Goal: Transaction & Acquisition: Book appointment/travel/reservation

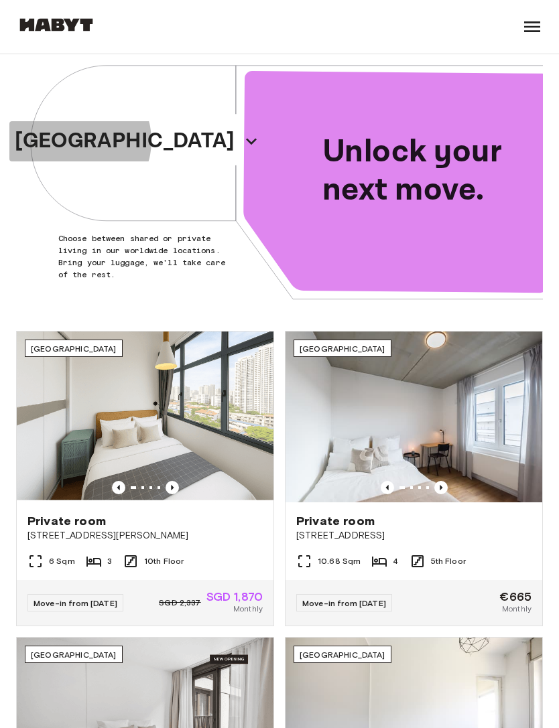
click at [246, 141] on icon "button" at bounding box center [251, 142] width 11 height 7
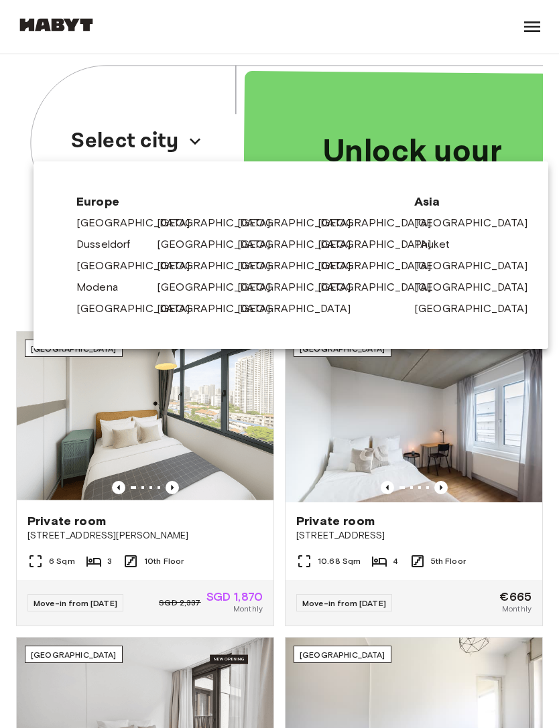
click at [178, 264] on link "[GEOGRAPHIC_DATA]" at bounding box center [220, 266] width 127 height 16
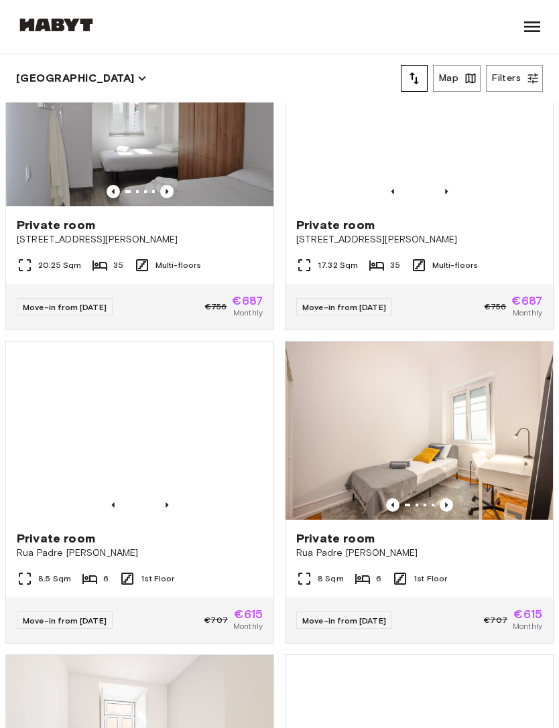
scroll to position [391, 0]
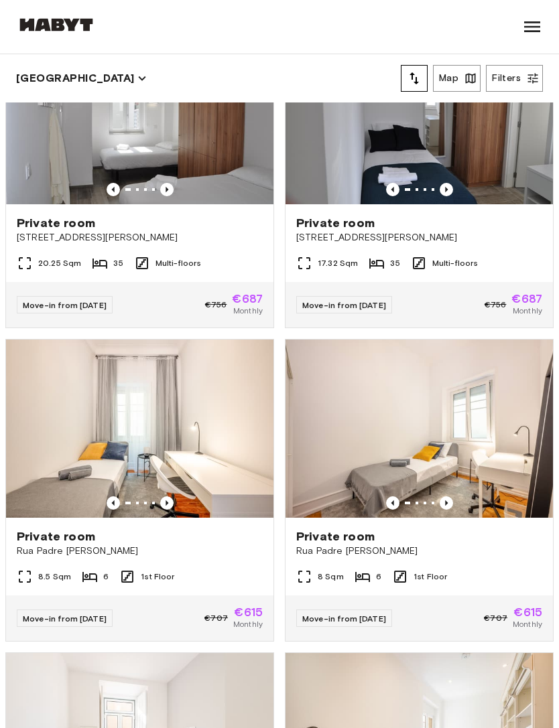
click at [453, 82] on button "Map" at bounding box center [457, 78] width 48 height 27
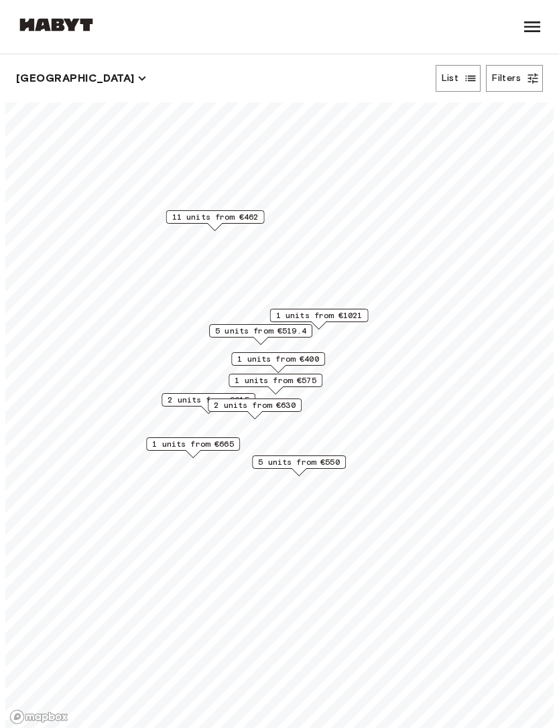
click at [220, 222] on span "11 units from €462" at bounding box center [215, 217] width 86 height 12
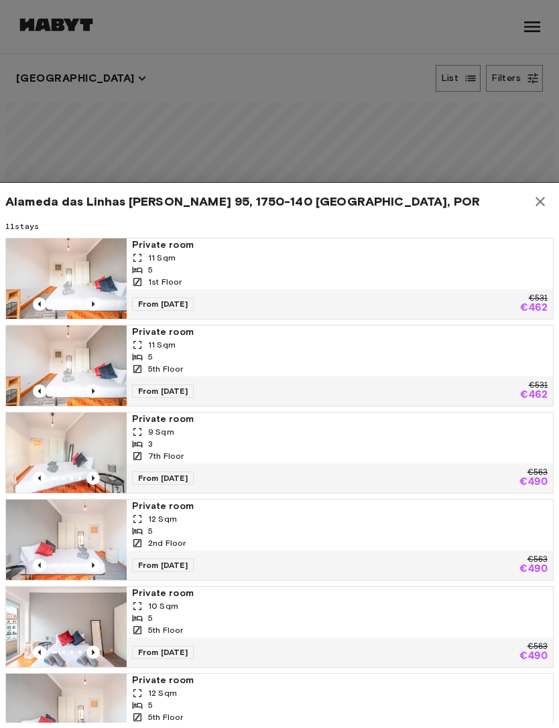
click at [529, 210] on div "Alameda das Linhas Torres 95, 1750-140 Lisbon, POR" at bounding box center [279, 201] width 548 height 27
click at [538, 200] on icon "button" at bounding box center [539, 201] width 9 height 9
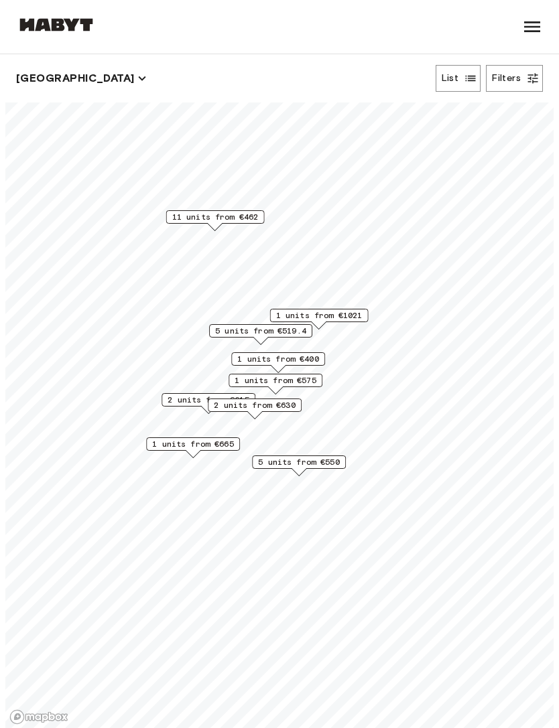
click at [525, 81] on button "Filters" at bounding box center [514, 78] width 57 height 27
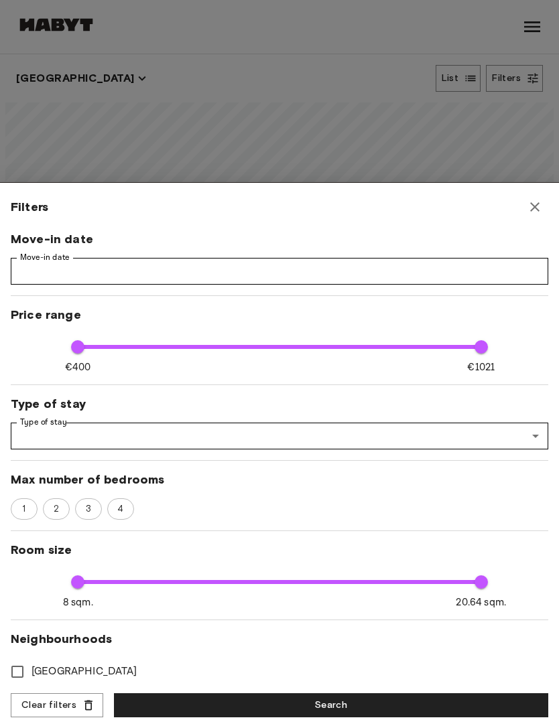
click at [113, 518] on div "4" at bounding box center [120, 508] width 27 height 21
type input "****"
type input "**"
click at [110, 508] on span "4" at bounding box center [120, 508] width 22 height 13
type input "****"
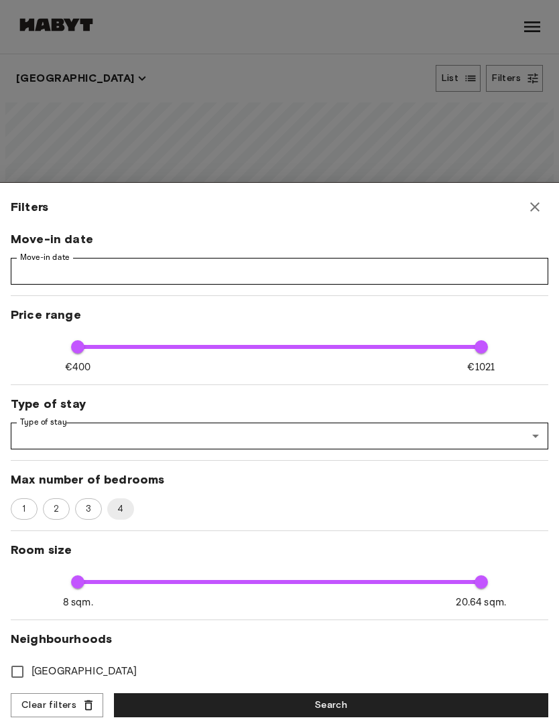
type input "**"
click at [524, 216] on div "Filters" at bounding box center [279, 207] width 537 height 27
click at [531, 208] on icon "button" at bounding box center [535, 207] width 16 height 16
type input "****"
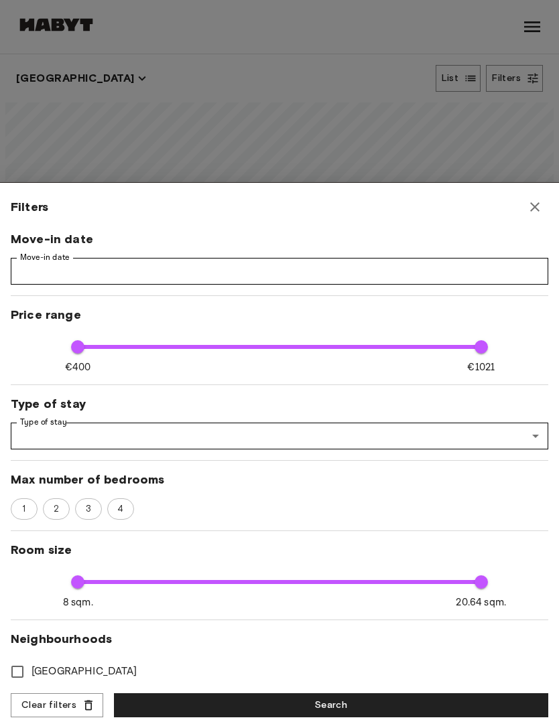
type input "**"
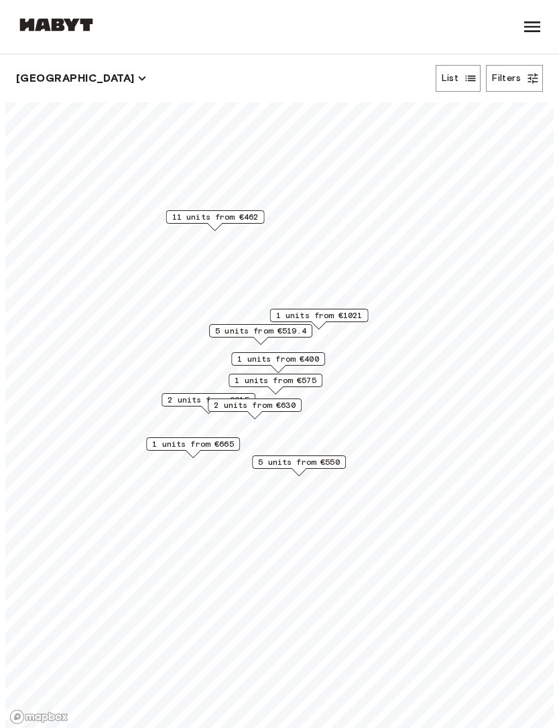
click at [226, 218] on span "11 units from €462" at bounding box center [215, 217] width 86 height 12
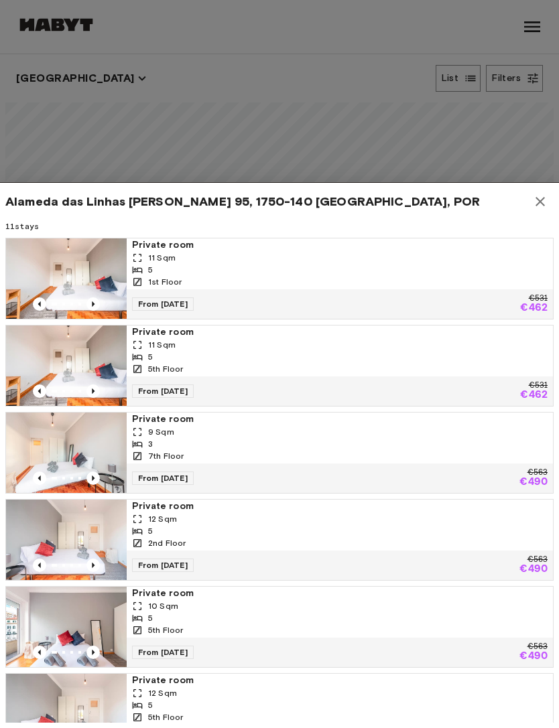
click at [271, 255] on div "11 Sqm" at bounding box center [339, 258] width 415 height 12
click at [531, 205] on button "button" at bounding box center [540, 201] width 27 height 27
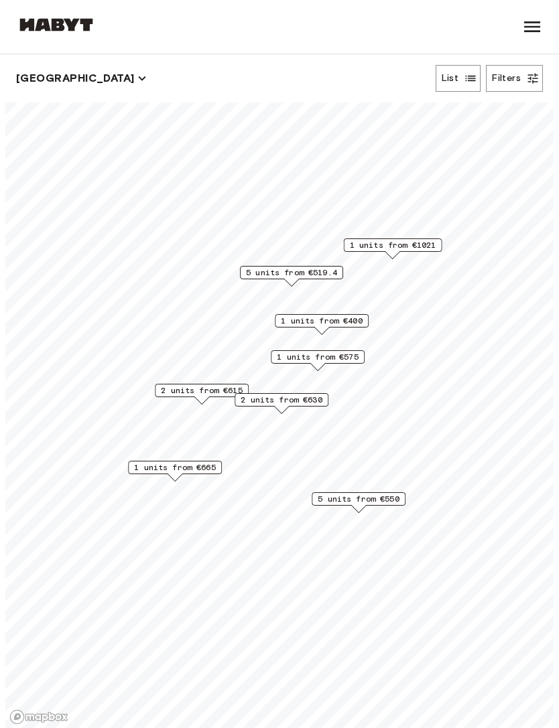
click at [343, 322] on span "1 units from €400" at bounding box center [322, 321] width 82 height 12
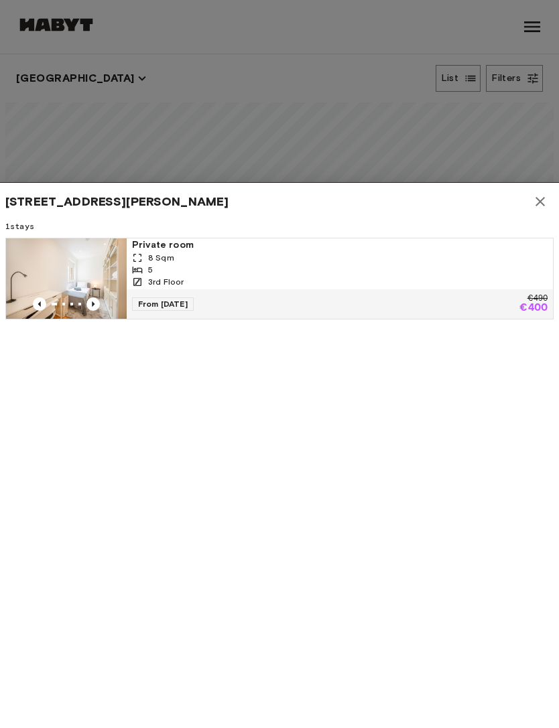
click at [533, 205] on icon "button" at bounding box center [540, 202] width 16 height 16
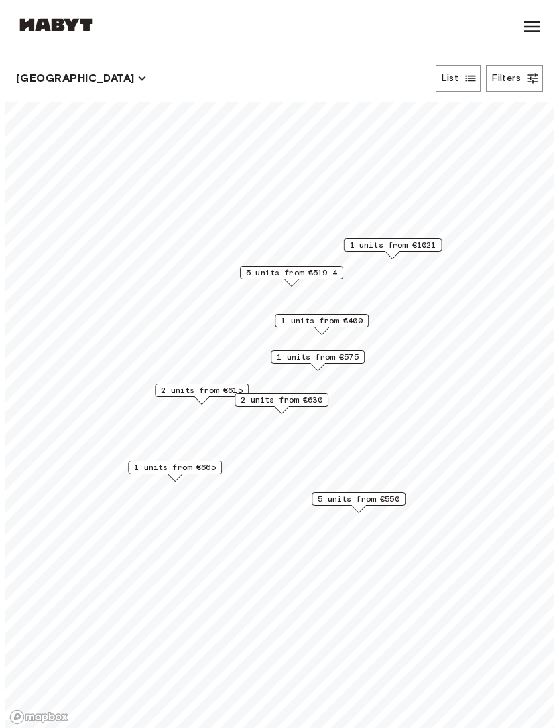
click at [326, 360] on span "1 units from €575" at bounding box center [318, 357] width 82 height 12
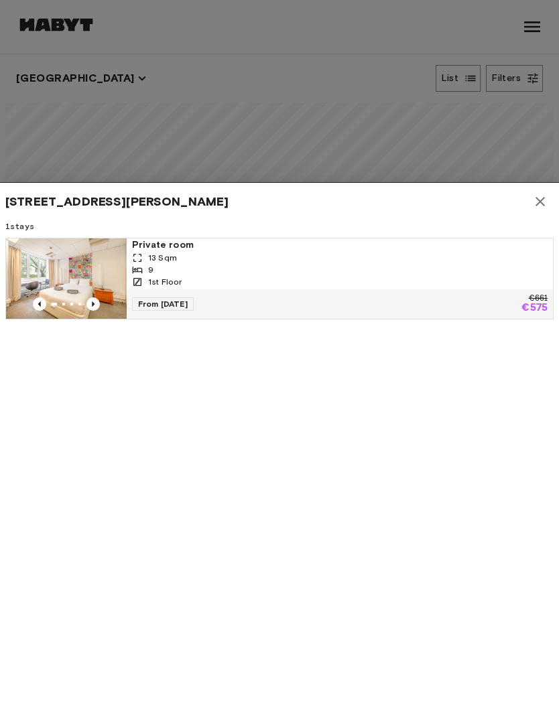
click at [533, 194] on icon "button" at bounding box center [540, 202] width 16 height 16
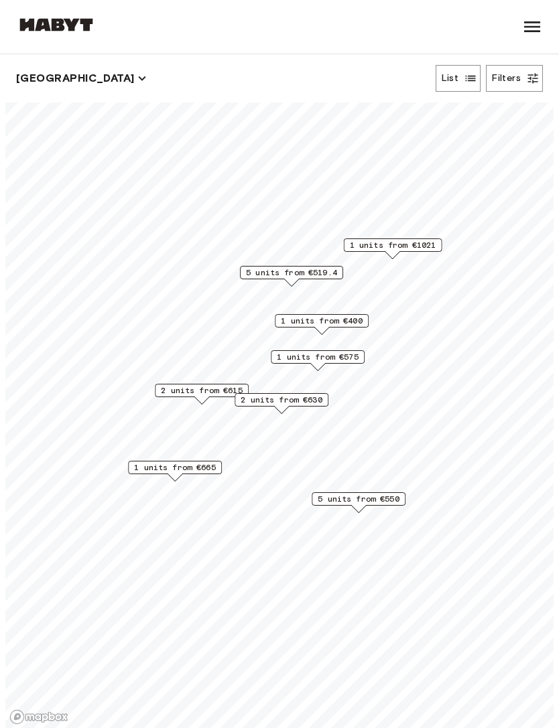
click at [306, 277] on span "5 units from €519.4" at bounding box center [291, 273] width 91 height 12
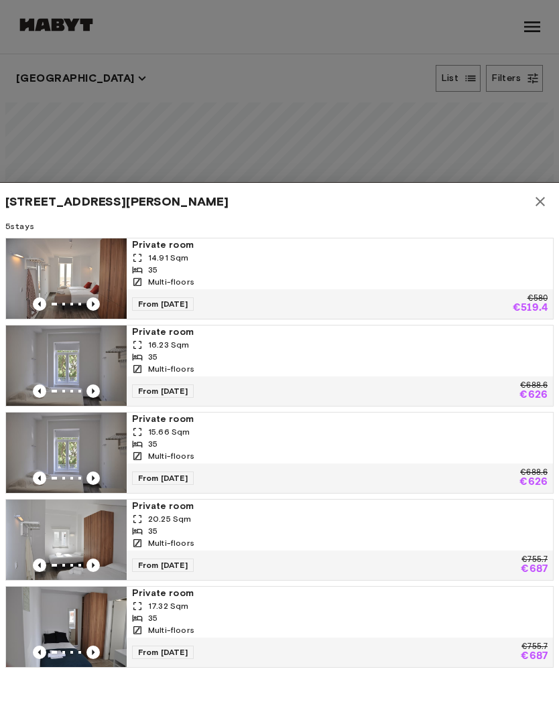
click at [535, 206] on icon "button" at bounding box center [540, 202] width 16 height 16
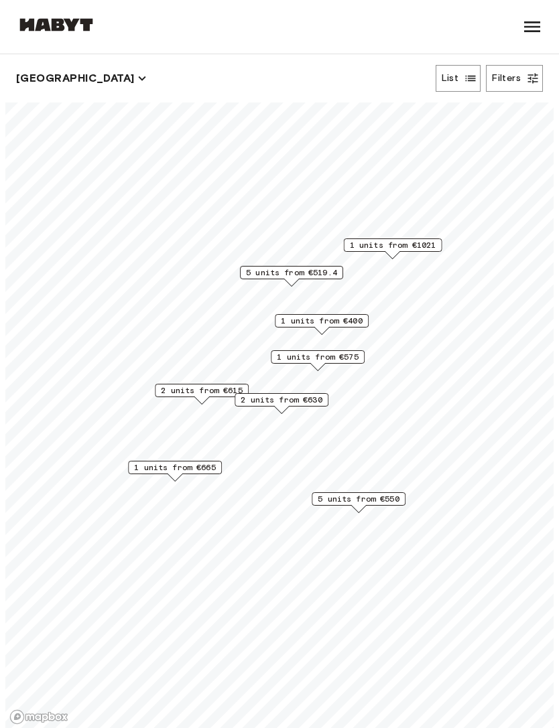
click at [318, 270] on span "5 units from €519.4" at bounding box center [291, 273] width 91 height 12
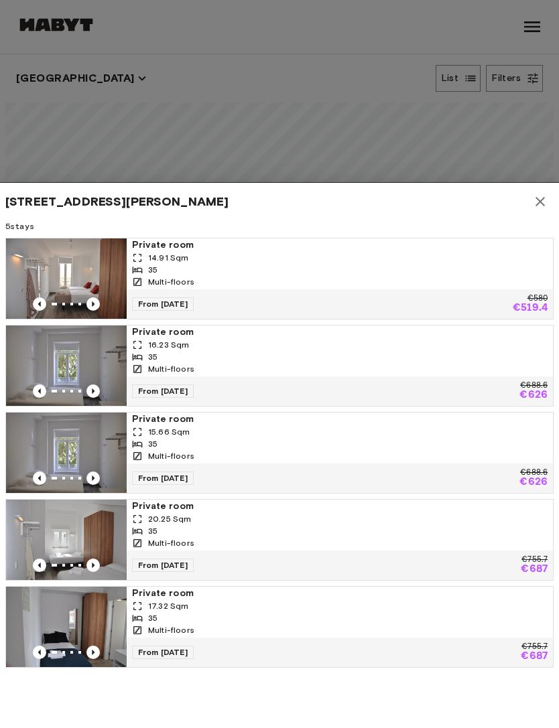
click at [485, 291] on div "From 02 Feb 26 €580 €519.4" at bounding box center [340, 303] width 426 height 29
click at [528, 212] on div "Avenida Defensores de Chaves 97, 1000-116 Lisbon, POR" at bounding box center [279, 201] width 548 height 27
click at [540, 212] on button "button" at bounding box center [540, 201] width 27 height 27
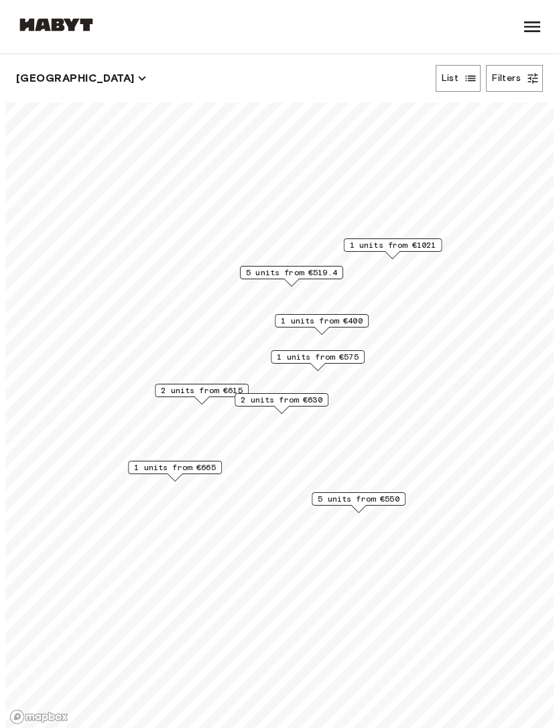
click at [500, 80] on button "Filters" at bounding box center [514, 78] width 57 height 27
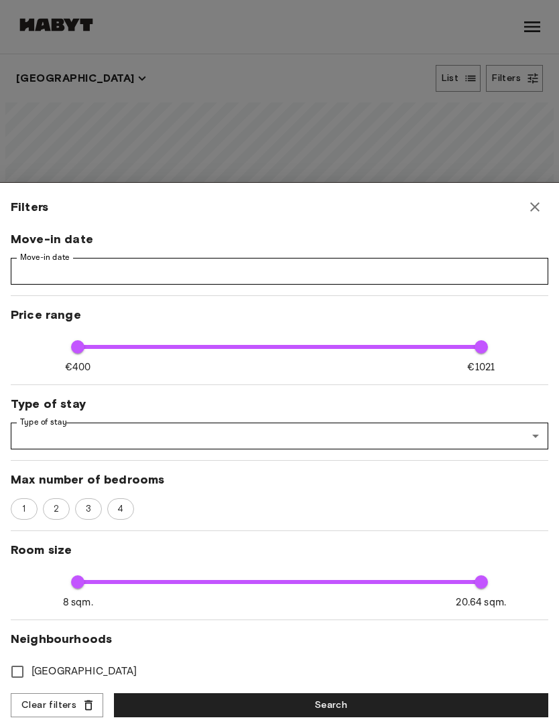
click at [528, 210] on icon "button" at bounding box center [535, 207] width 16 height 16
type input "****"
type input "**"
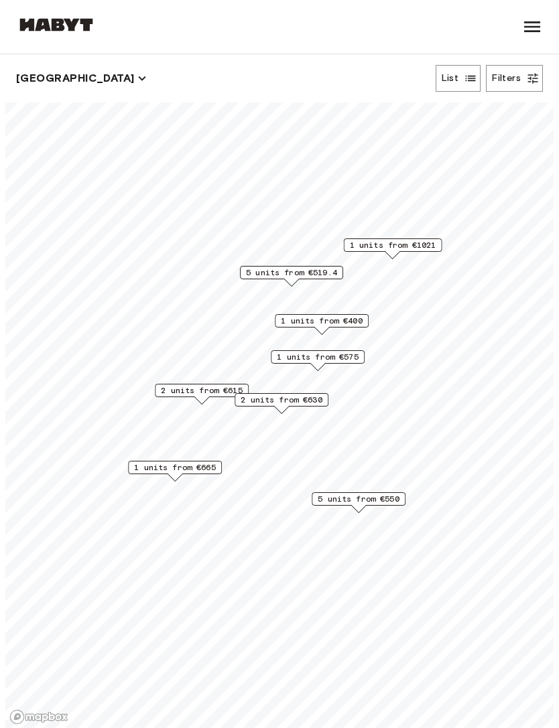
click at [459, 81] on button "List" at bounding box center [458, 78] width 46 height 27
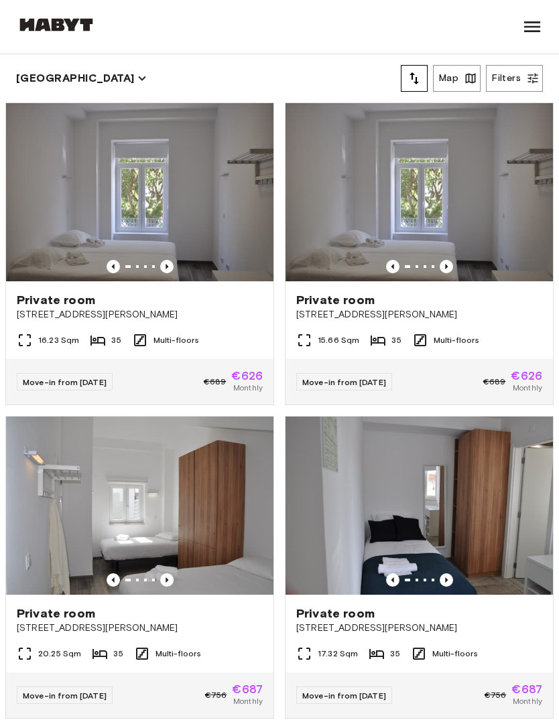
click at [452, 81] on button "Map" at bounding box center [457, 78] width 48 height 27
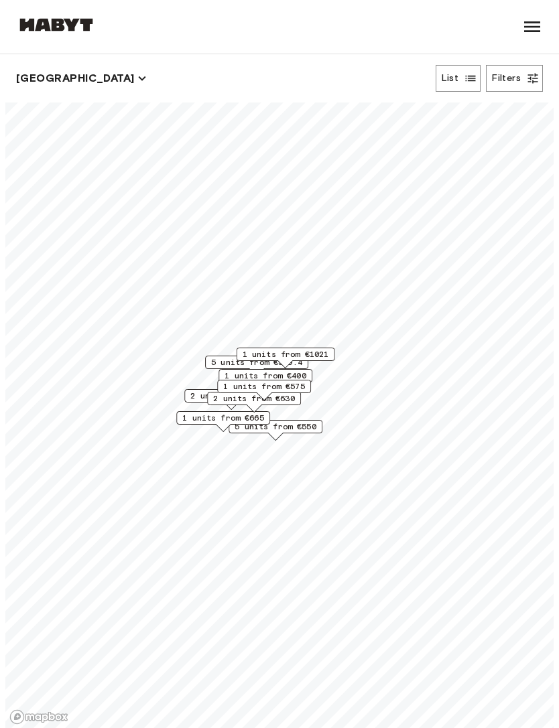
click at [462, 80] on button "List" at bounding box center [458, 78] width 46 height 27
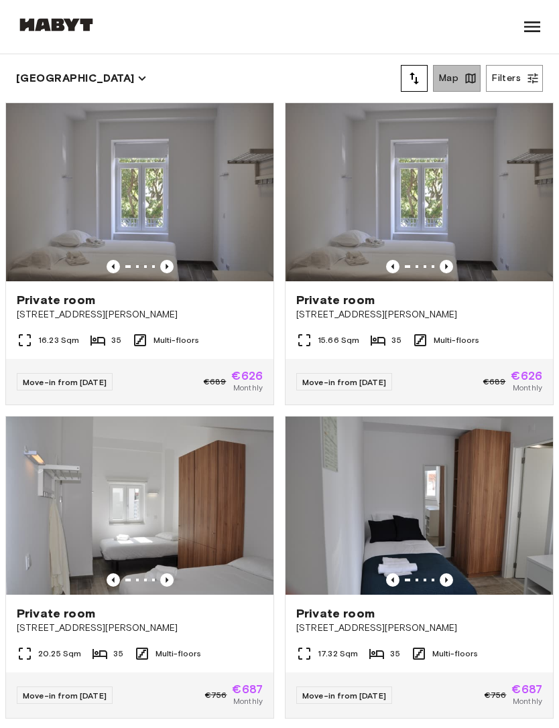
click at [462, 82] on button "Map" at bounding box center [457, 78] width 48 height 27
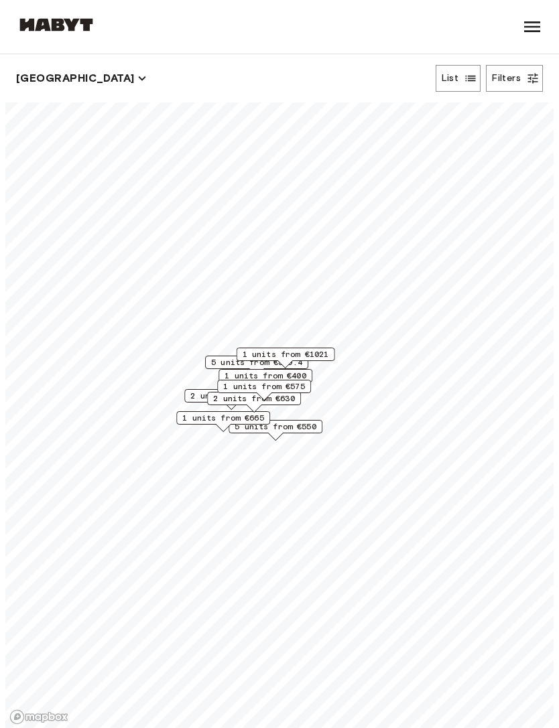
click at [459, 88] on button "List" at bounding box center [458, 78] width 46 height 27
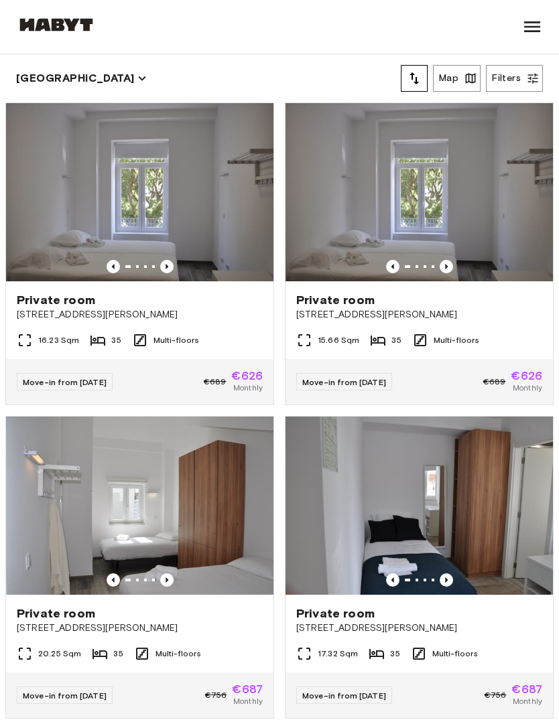
click at [461, 84] on button "Map" at bounding box center [457, 78] width 48 height 27
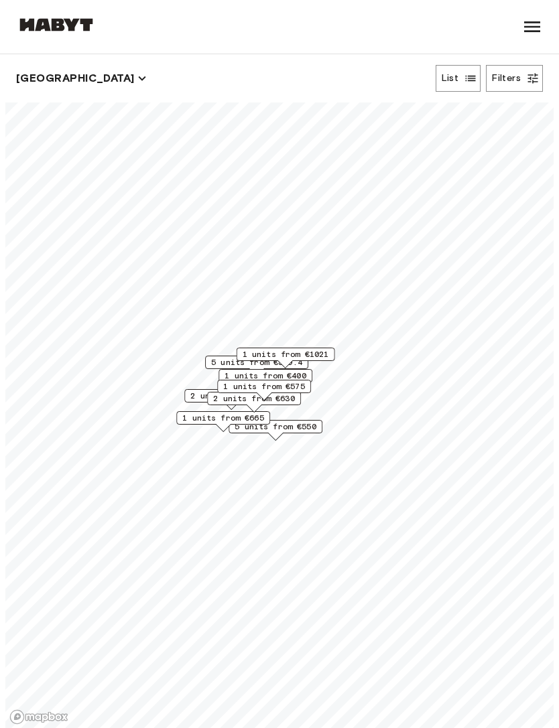
click at [36, 29] on img at bounding box center [56, 24] width 80 height 13
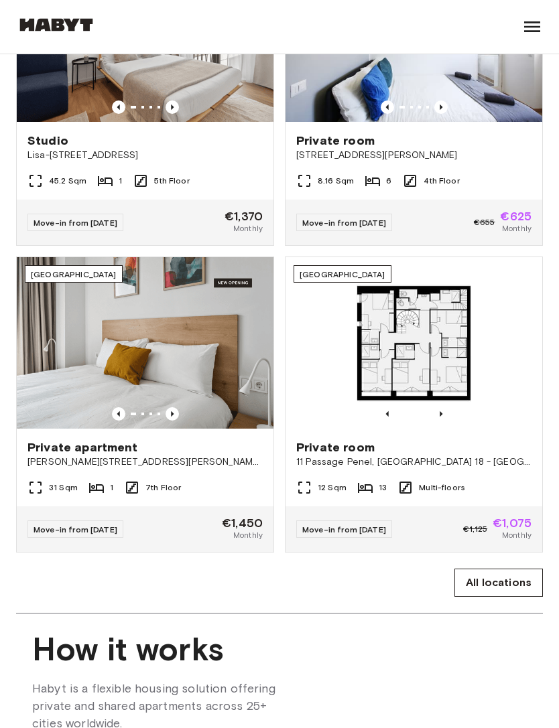
scroll to position [690, 0]
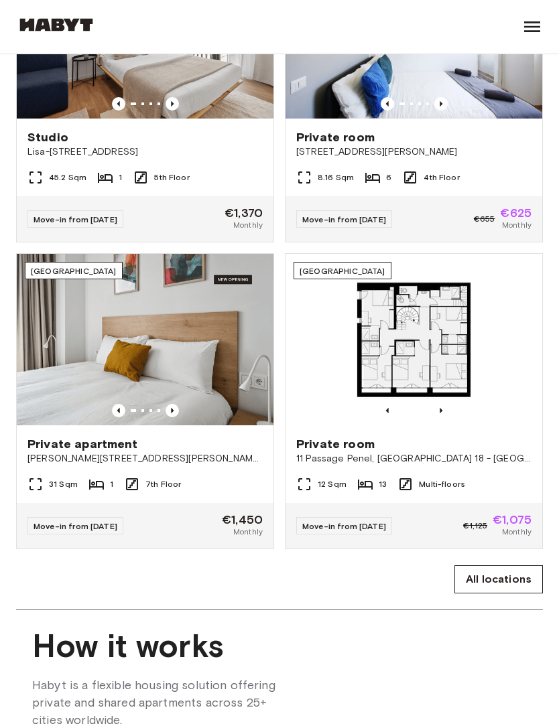
click at [495, 579] on link "All locations" at bounding box center [498, 579] width 88 height 28
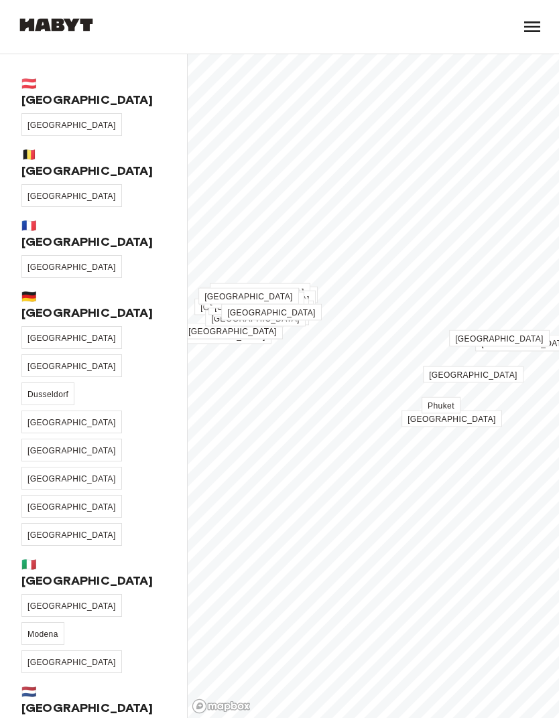
click at [38, 263] on span "[GEOGRAPHIC_DATA]" at bounding box center [71, 267] width 88 height 9
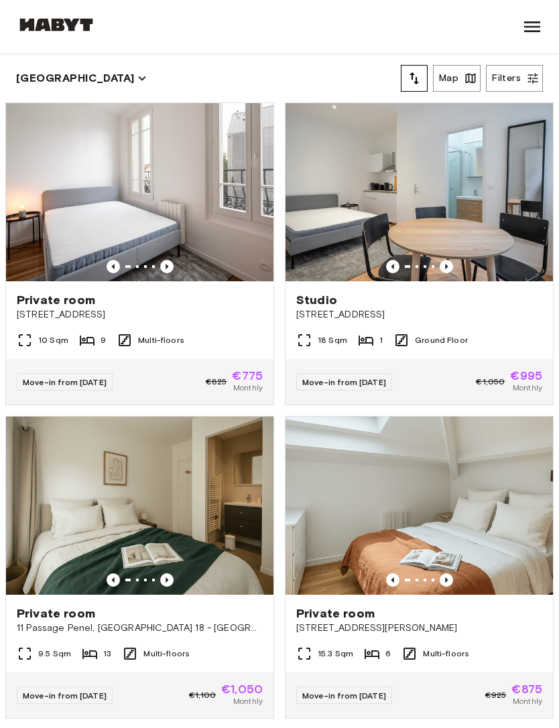
click at [419, 76] on icon "tune" at bounding box center [414, 78] width 16 height 16
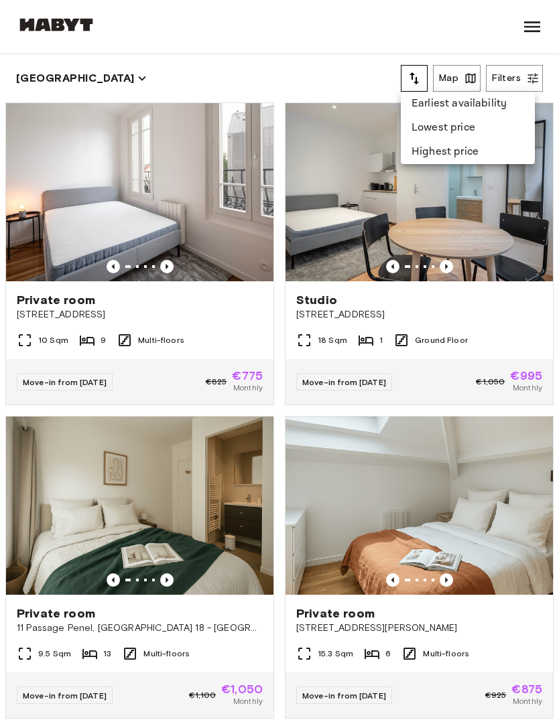
click at [427, 129] on li "Lowest price" at bounding box center [468, 128] width 134 height 24
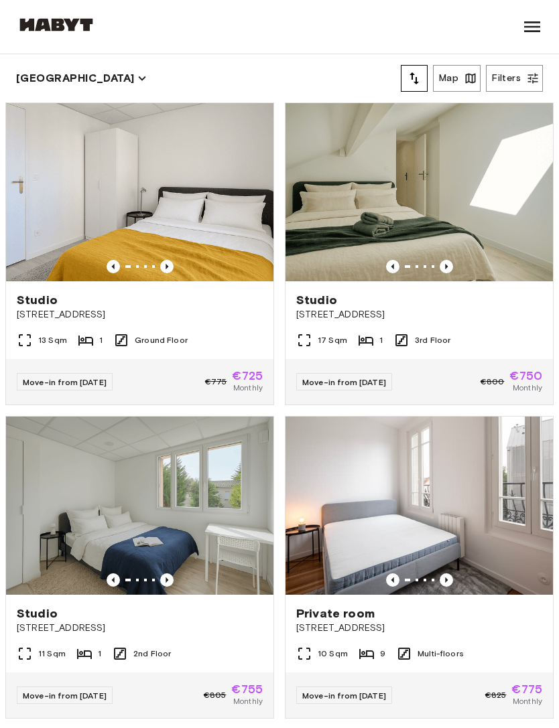
click at [33, 85] on button "[GEOGRAPHIC_DATA]" at bounding box center [81, 78] width 131 height 19
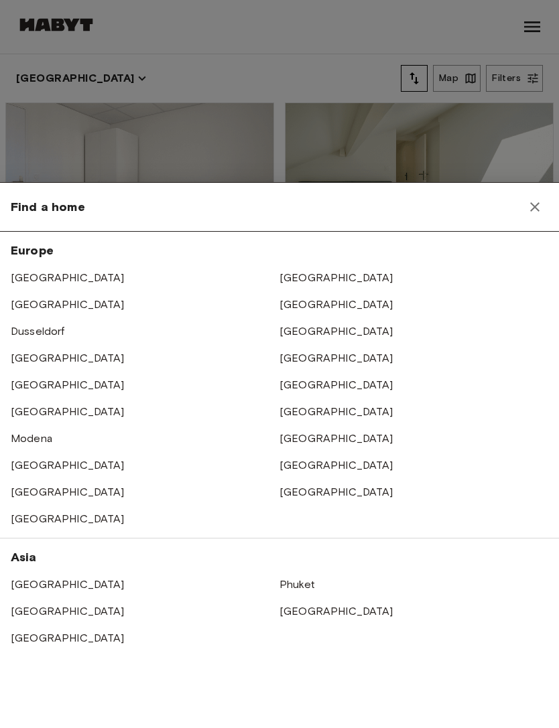
click at [314, 618] on link "[GEOGRAPHIC_DATA]" at bounding box center [336, 611] width 114 height 13
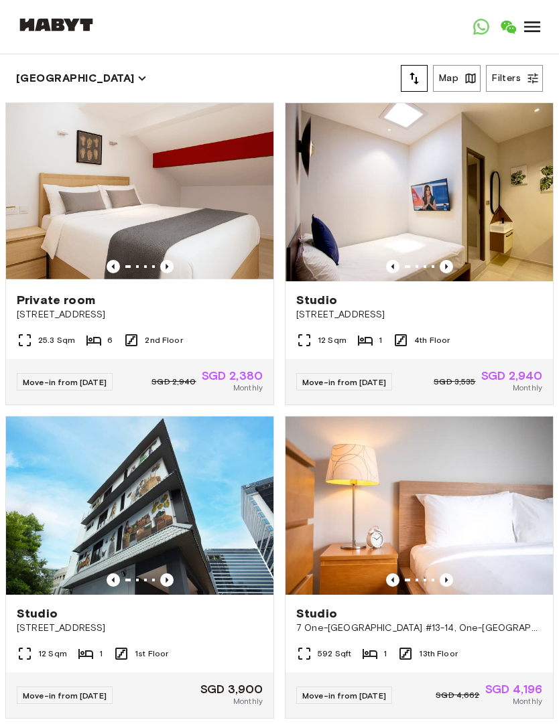
click at [416, 73] on icon "tune" at bounding box center [414, 78] width 16 height 16
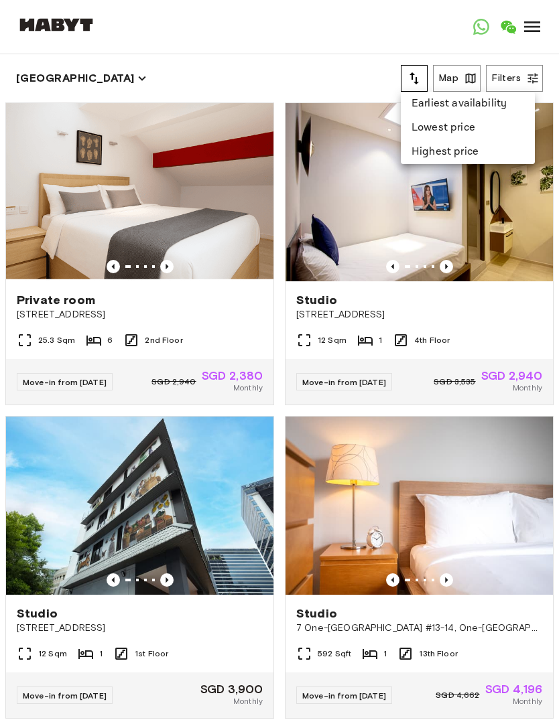
click at [489, 148] on li "Highest price" at bounding box center [468, 152] width 134 height 24
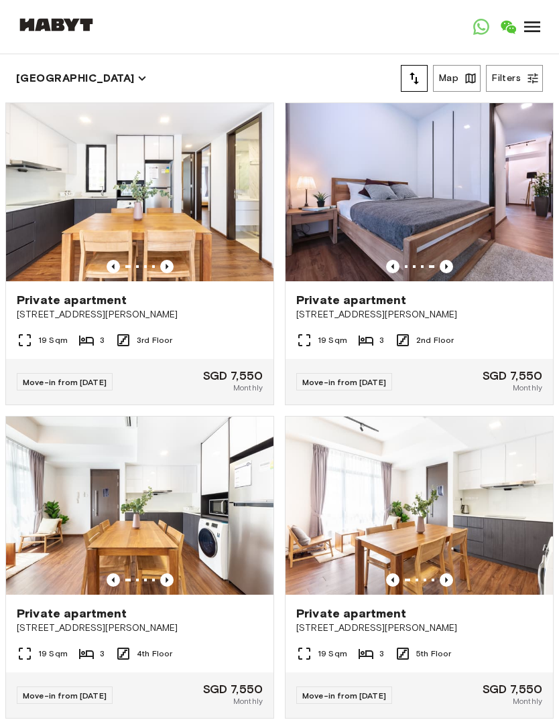
click at [531, 80] on icon "button" at bounding box center [532, 78] width 13 height 13
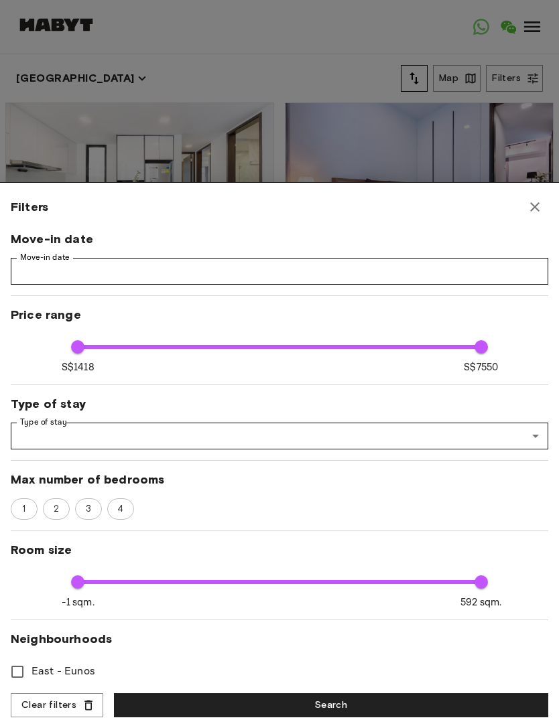
click at [535, 215] on icon "button" at bounding box center [535, 207] width 16 height 16
type input "****"
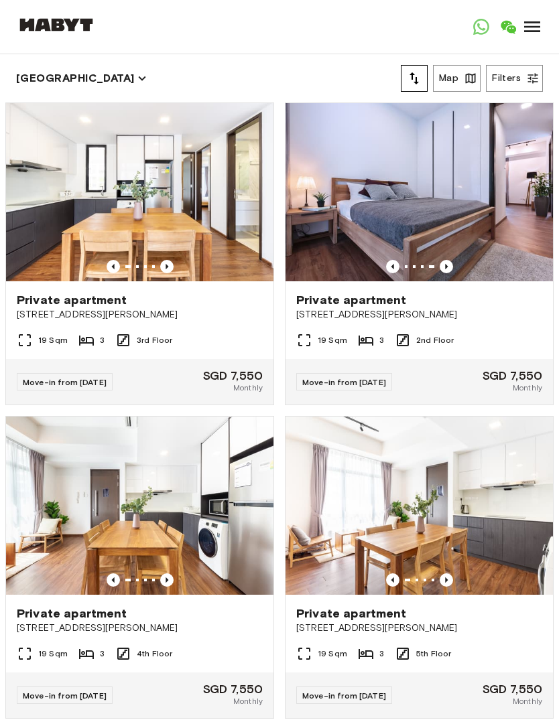
click at [520, 80] on button "Filters" at bounding box center [514, 78] width 57 height 27
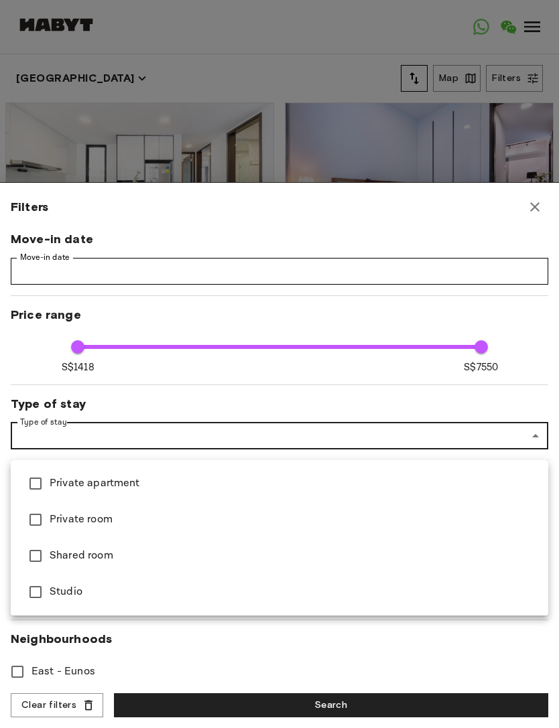
click at [532, 447] on div at bounding box center [279, 364] width 559 height 728
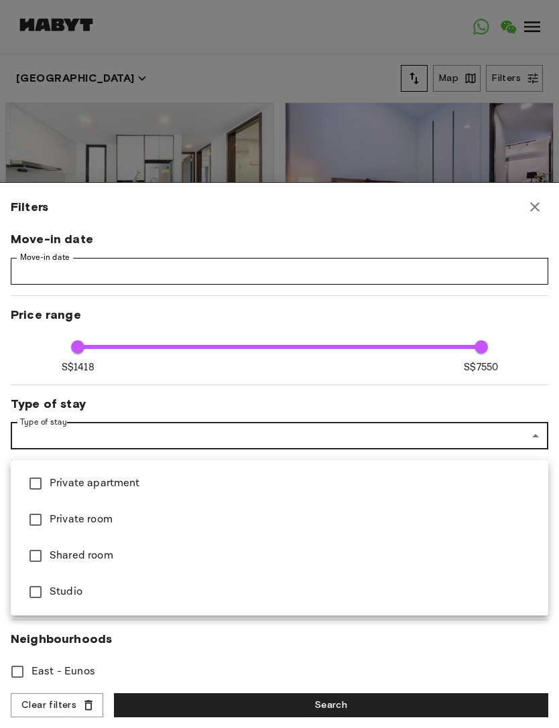
click at [476, 483] on span "Private apartment" at bounding box center [294, 484] width 488 height 16
type input "****"
type input "**********"
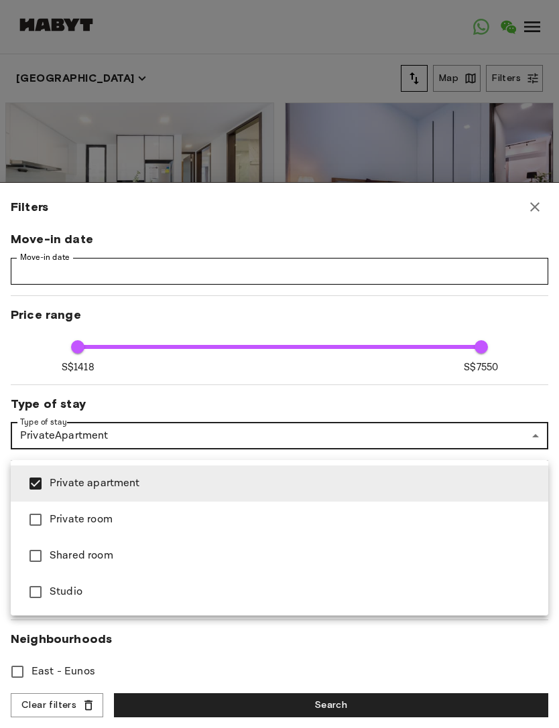
click at [472, 483] on span "Private apartment" at bounding box center [294, 484] width 488 height 16
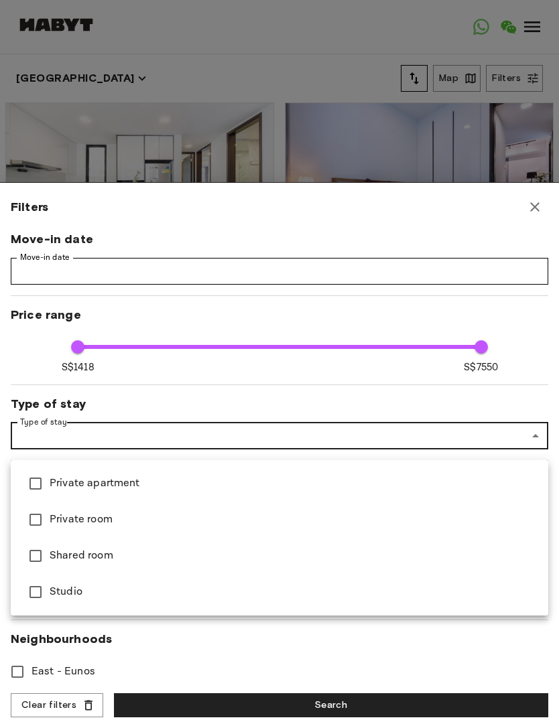
type input "****"
click at [458, 512] on span "Private room" at bounding box center [294, 520] width 488 height 16
type input "****"
type input "**********"
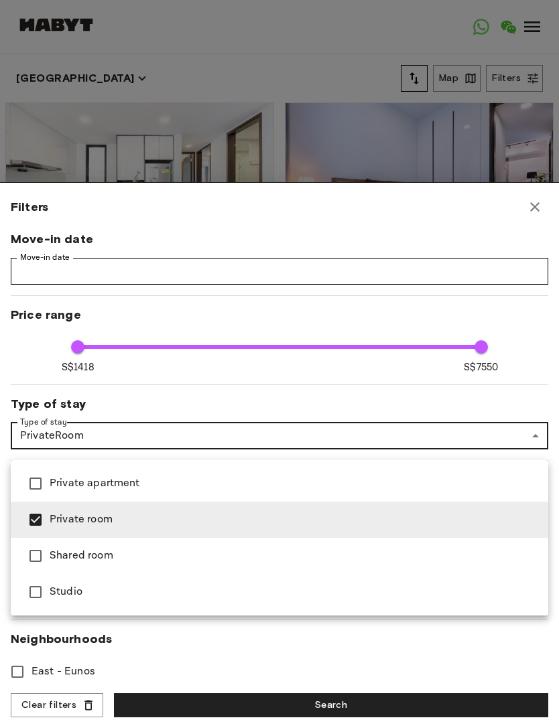
click at [458, 512] on span "Private room" at bounding box center [294, 520] width 488 height 16
type input "****"
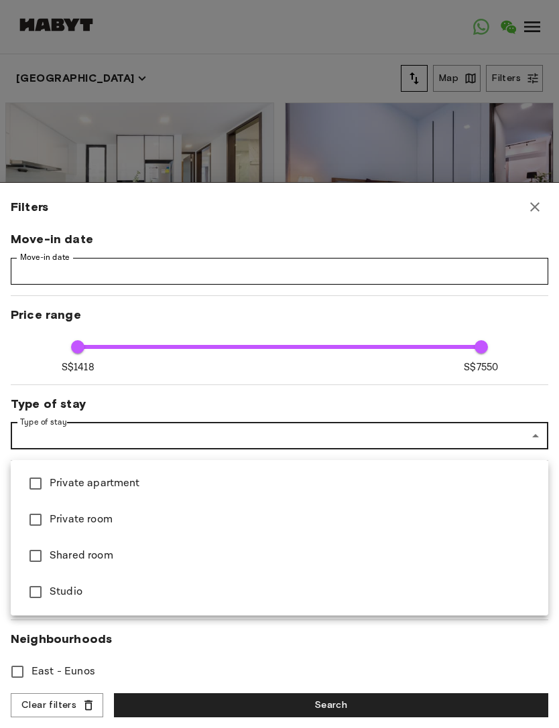
click at [526, 448] on div at bounding box center [279, 364] width 559 height 728
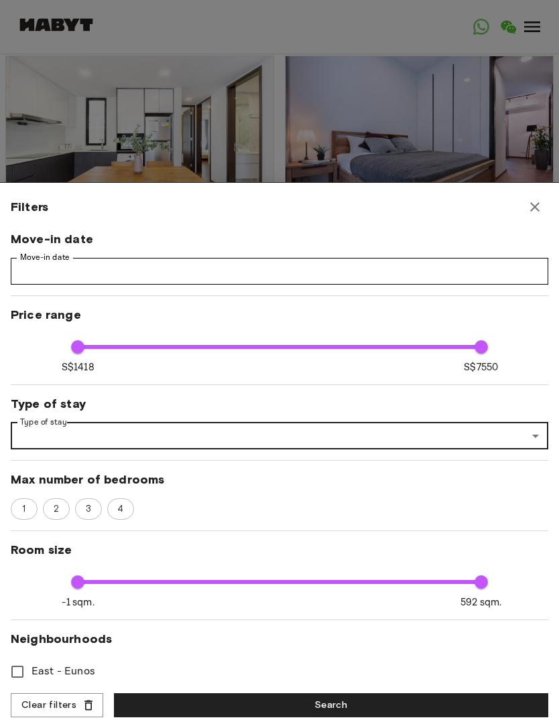
click at [535, 215] on icon "button" at bounding box center [535, 207] width 16 height 16
type input "****"
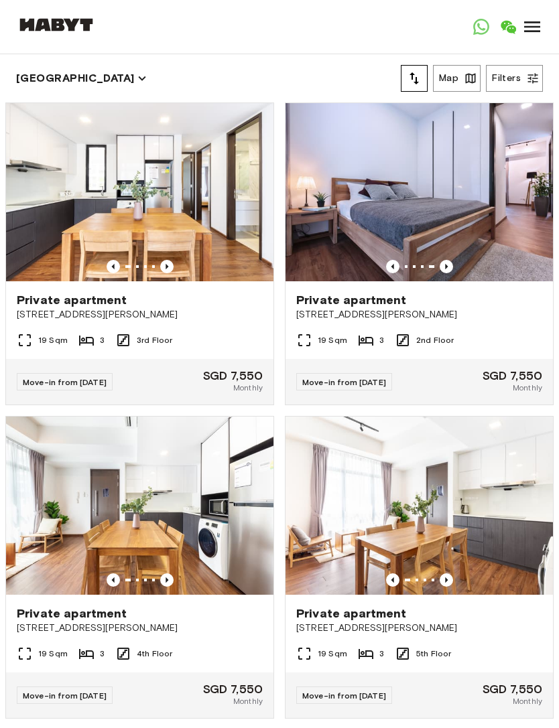
click at [508, 352] on div "19 Sqm 3 2nd Floor" at bounding box center [418, 345] width 267 height 27
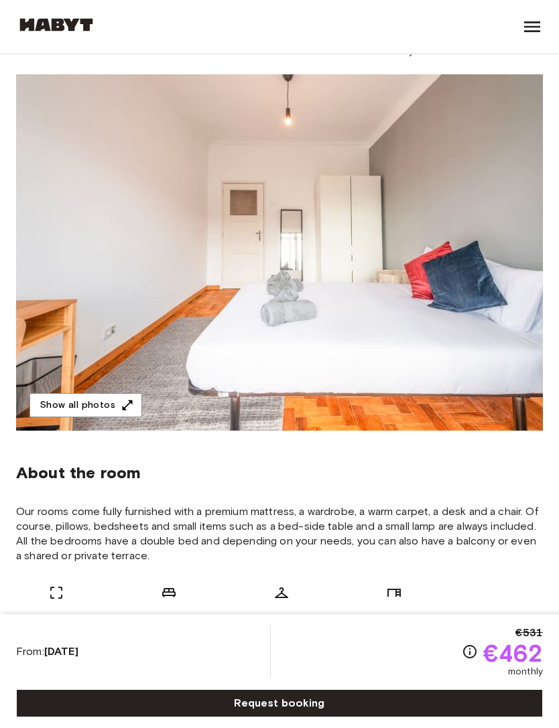
scroll to position [84, 0]
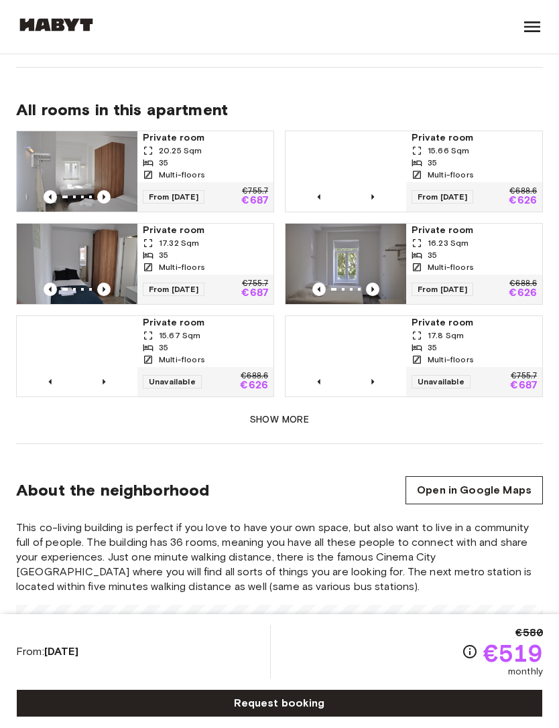
scroll to position [1093, 0]
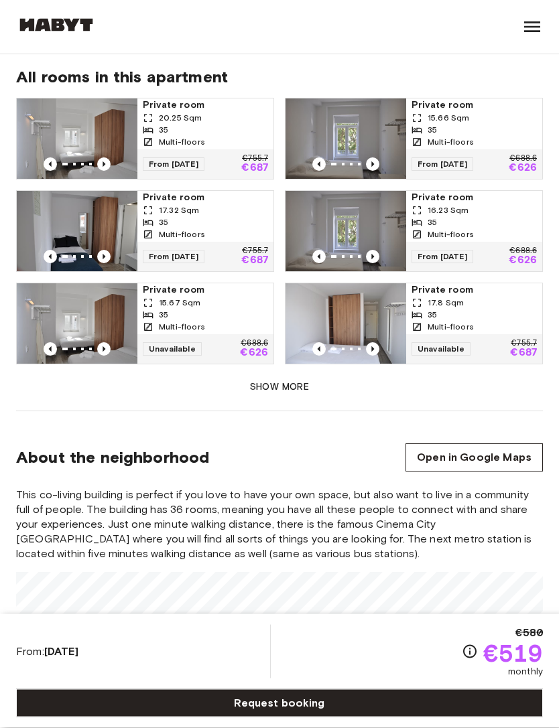
click at [294, 376] on button "Show more" at bounding box center [279, 388] width 527 height 25
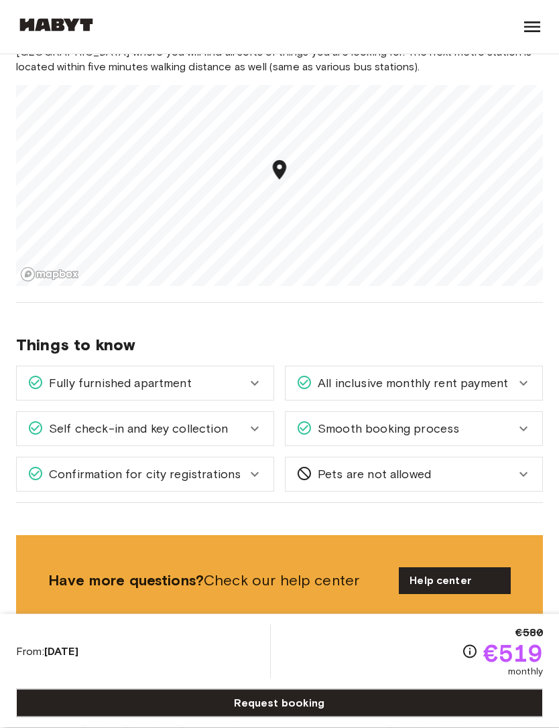
scroll to position [1900, 0]
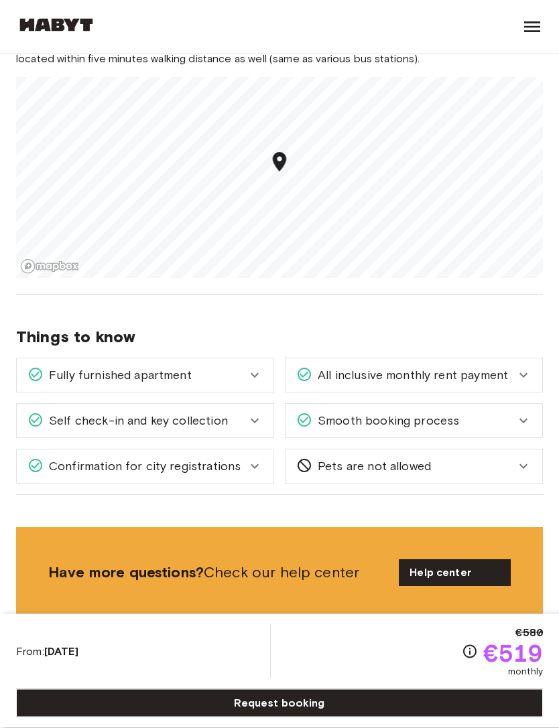
click at [253, 413] on icon at bounding box center [255, 421] width 16 height 16
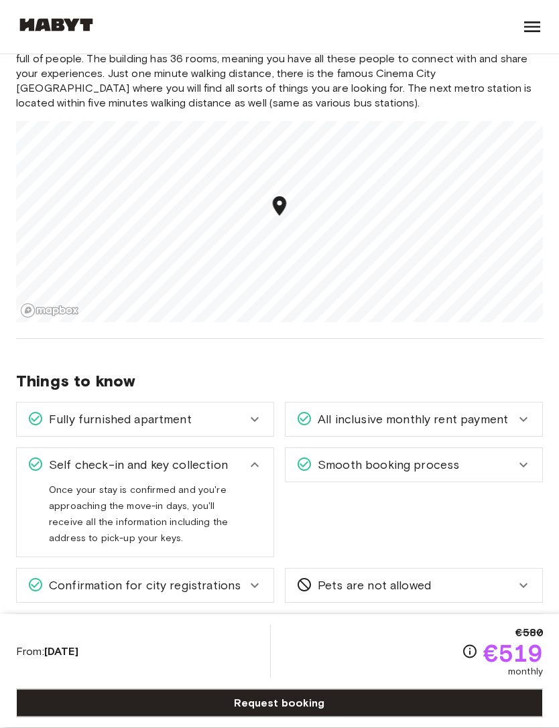
scroll to position [1852, 0]
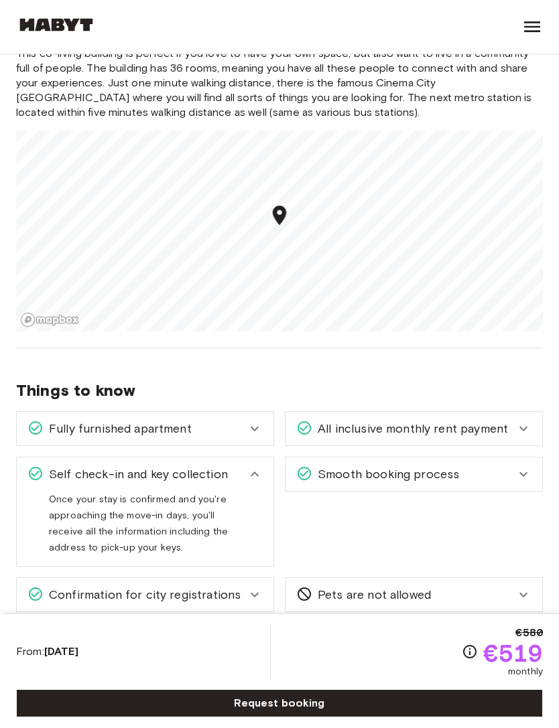
click at [64, 466] on span "Self check-in and key collection" at bounding box center [136, 474] width 184 height 17
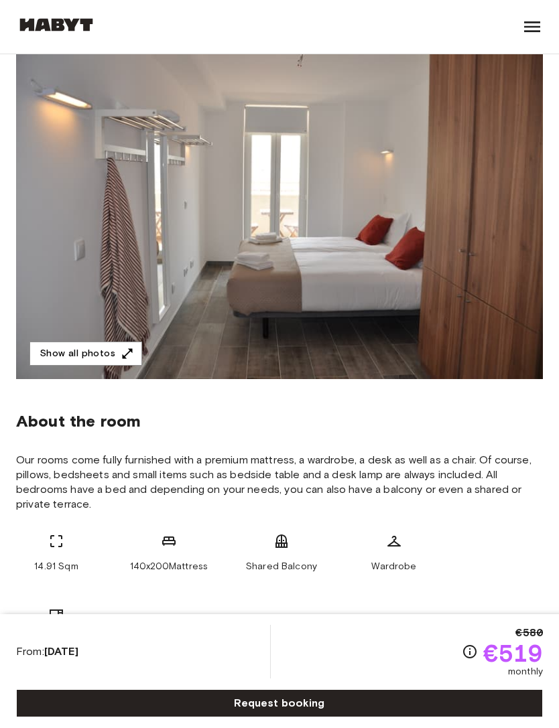
scroll to position [0, 0]
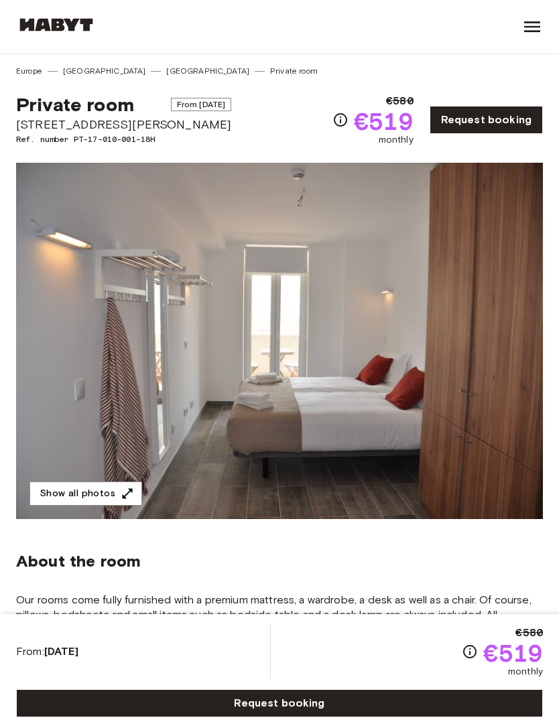
click at [166, 76] on link "[GEOGRAPHIC_DATA]" at bounding box center [207, 71] width 83 height 12
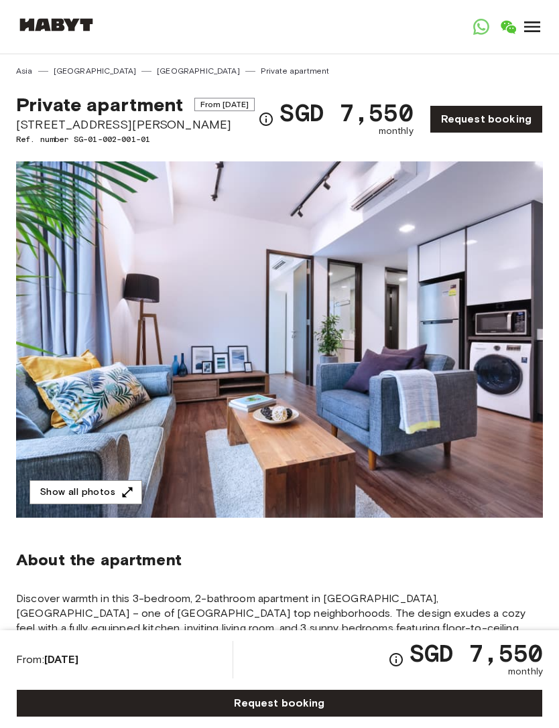
click at [508, 133] on link "Request booking" at bounding box center [485, 119] width 113 height 28
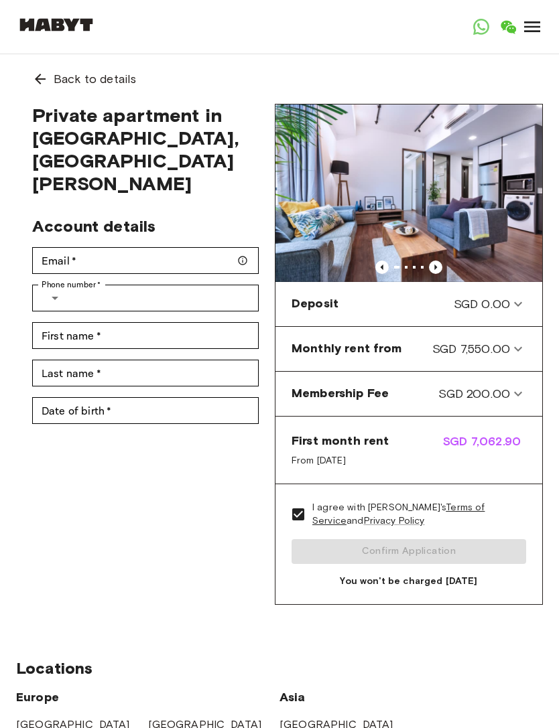
click at [531, 393] on Fee-panel "Membership Fee SGD 200.00" at bounding box center [409, 393] width 256 height 33
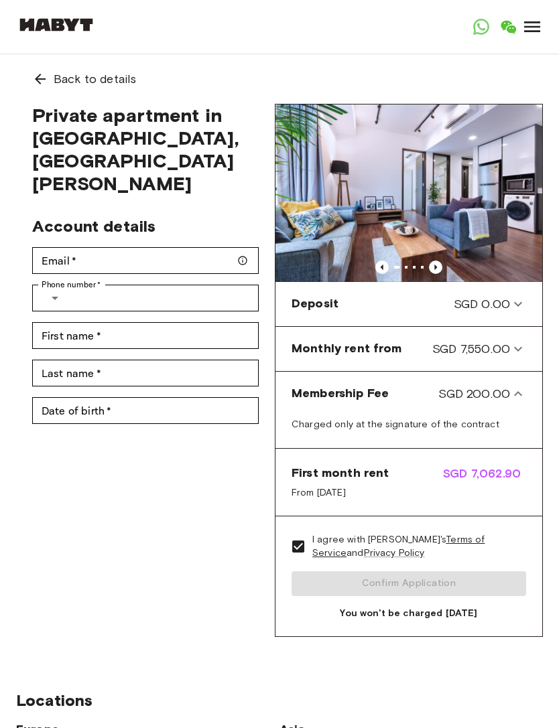
click at [520, 391] on icon at bounding box center [518, 394] width 16 height 16
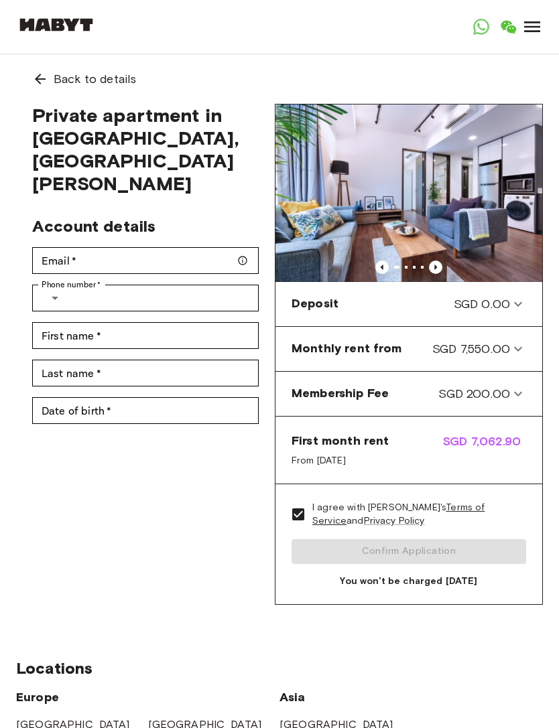
click at [522, 354] on icon at bounding box center [518, 349] width 16 height 16
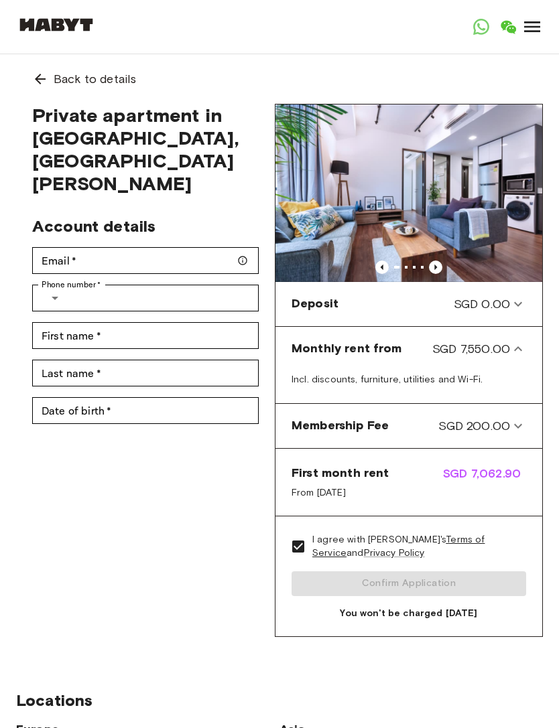
click at [524, 308] on icon at bounding box center [518, 304] width 16 height 16
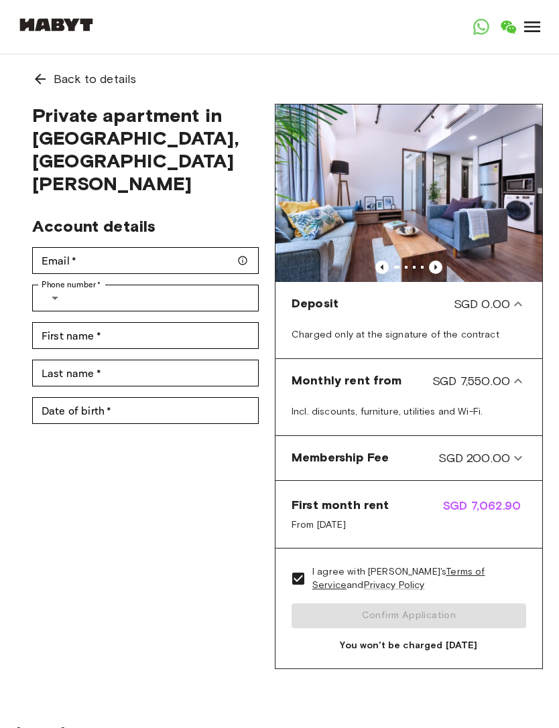
click at [511, 385] on icon at bounding box center [518, 381] width 16 height 16
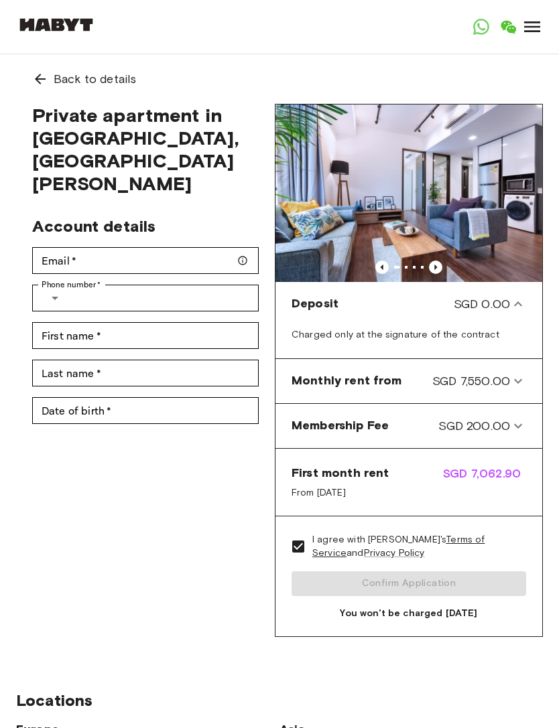
click at [465, 432] on span "SGD 200.00" at bounding box center [474, 425] width 72 height 17
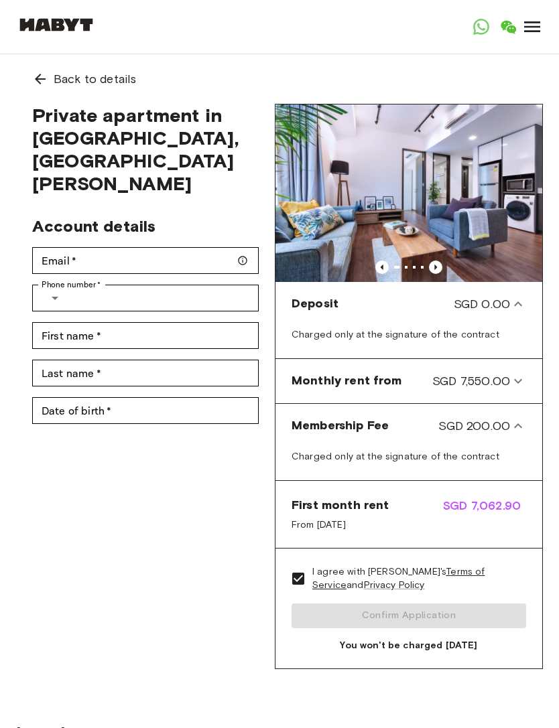
click at [494, 383] on span "SGD 7,550.00" at bounding box center [471, 380] width 78 height 17
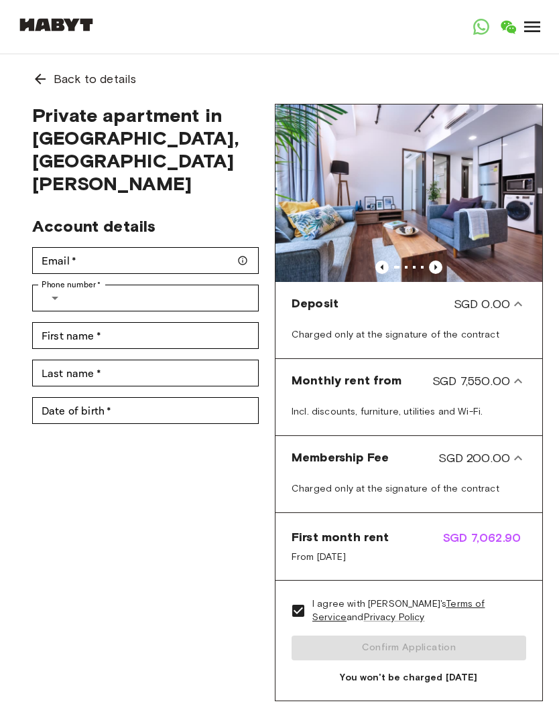
click at [517, 312] on icon at bounding box center [518, 304] width 16 height 16
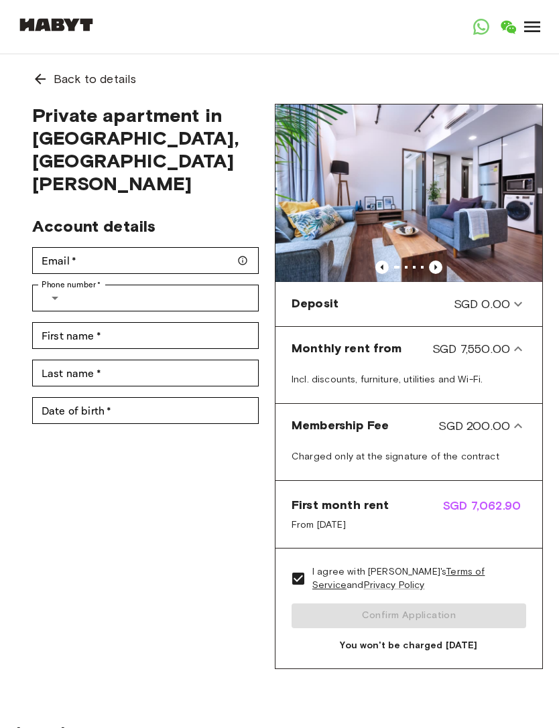
click at [516, 315] on div "Deposit SGD 0.00" at bounding box center [409, 303] width 256 height 33
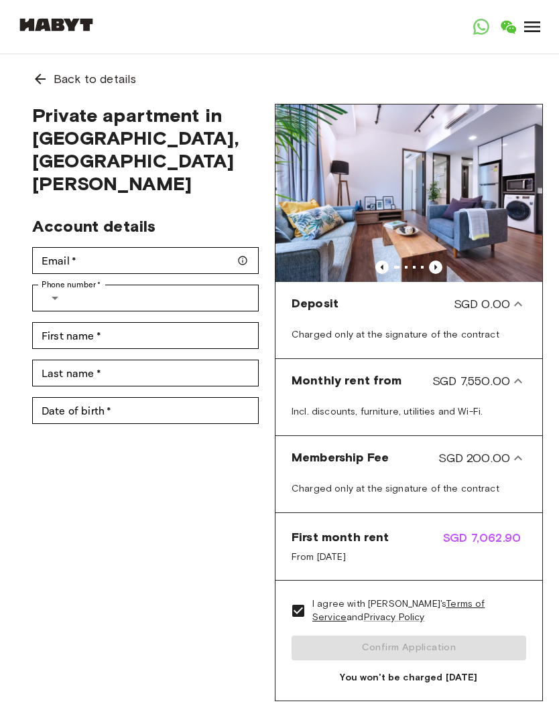
click at [535, 307] on div "Deposit SGD 0.00" at bounding box center [409, 303] width 256 height 33
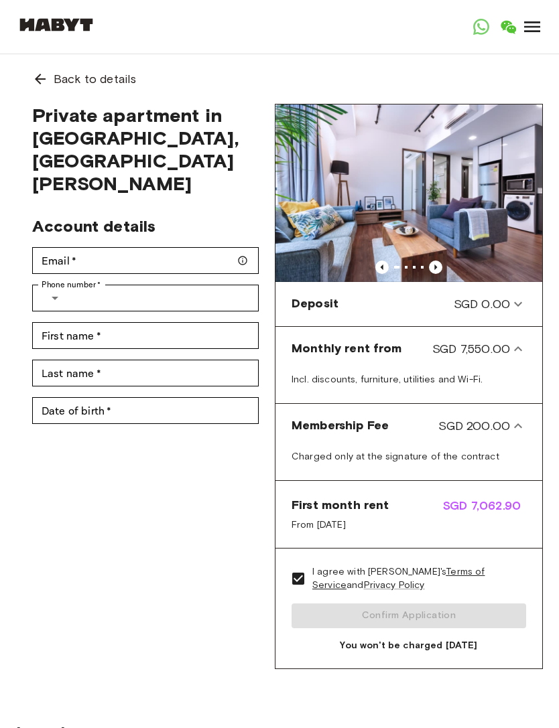
click at [535, 307] on div "Deposit SGD 0.00" at bounding box center [409, 303] width 256 height 33
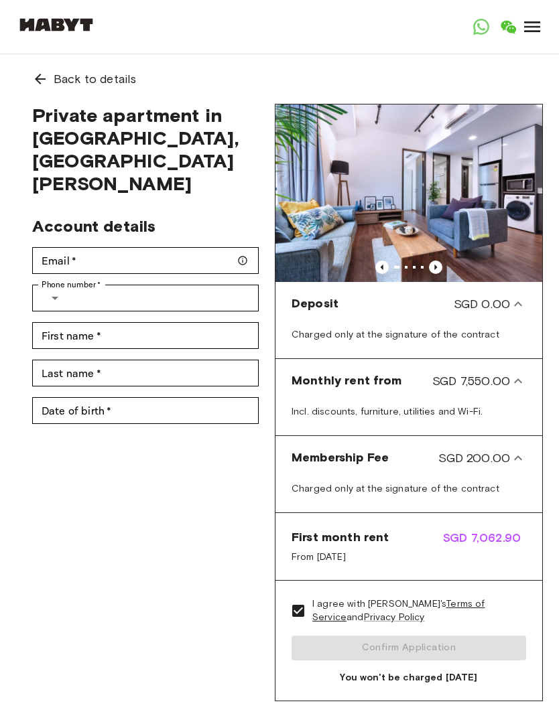
click at [528, 390] on from-panel "Monthly rent from SGD 7,550.00" at bounding box center [409, 380] width 256 height 33
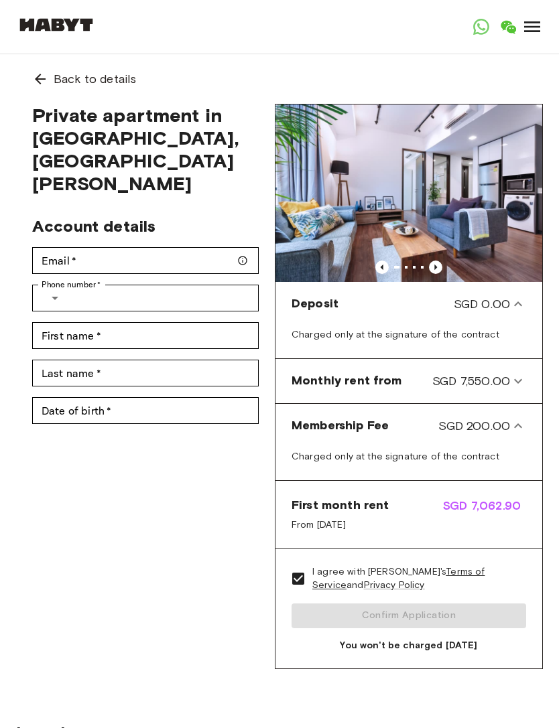
click at [525, 419] on icon at bounding box center [518, 426] width 16 height 16
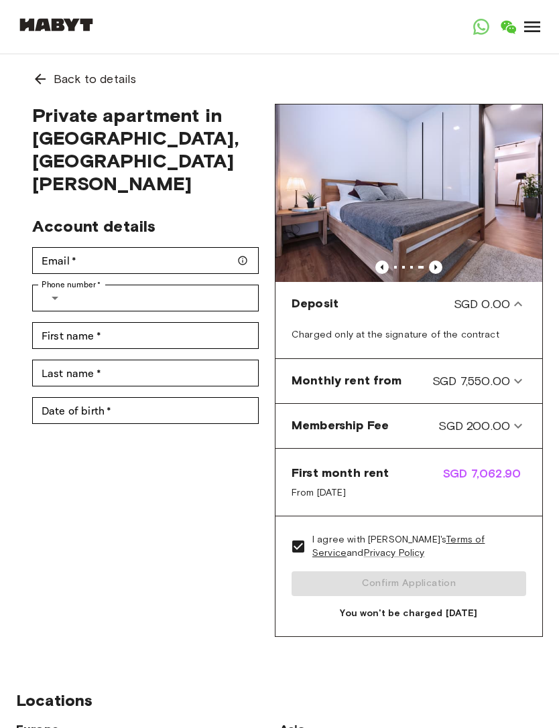
click at [84, 82] on span "Back to details" at bounding box center [95, 78] width 82 height 17
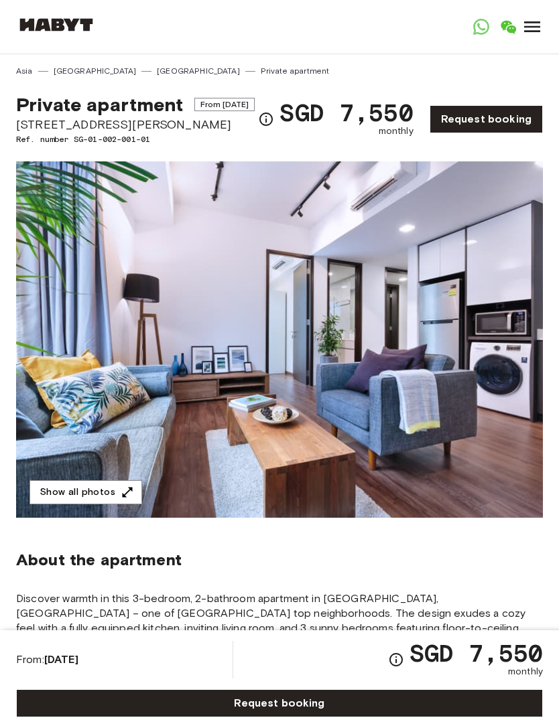
click at [131, 84] on div "Private apartment From Dec 3 2025 6 Sarkies Rd Ref. number SG-01-002-001-01 SGD…" at bounding box center [279, 111] width 527 height 68
click at [76, 76] on link "[GEOGRAPHIC_DATA]" at bounding box center [95, 71] width 83 height 12
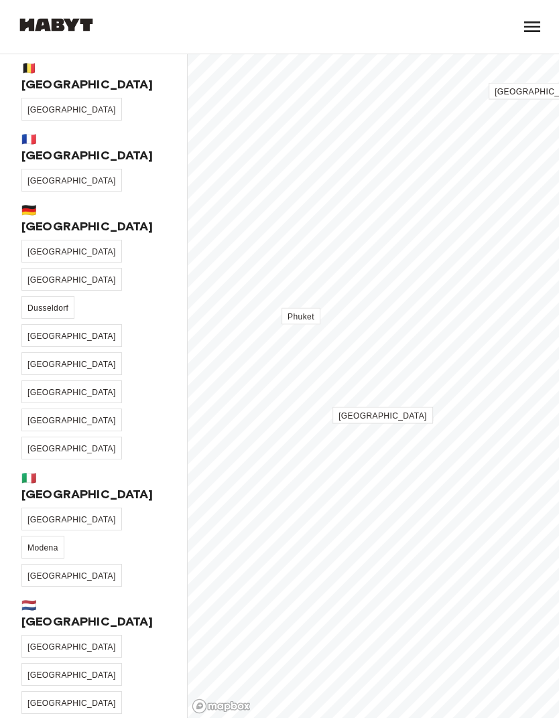
scroll to position [92, 0]
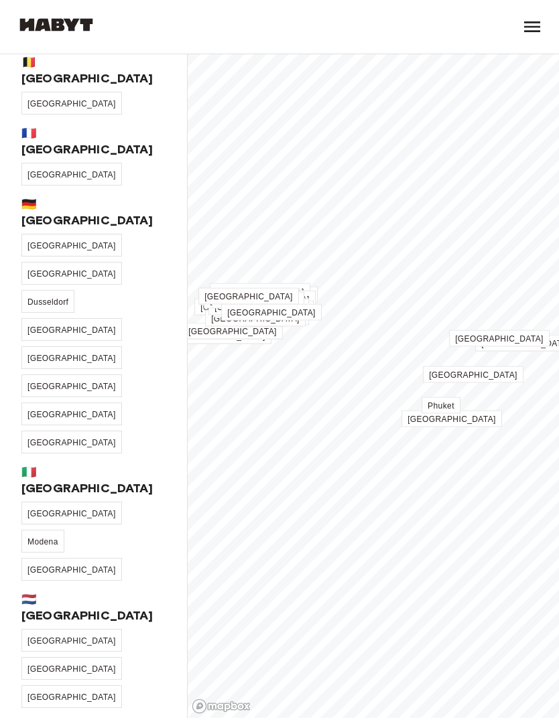
click at [52, 636] on span "[GEOGRAPHIC_DATA]" at bounding box center [71, 640] width 88 height 9
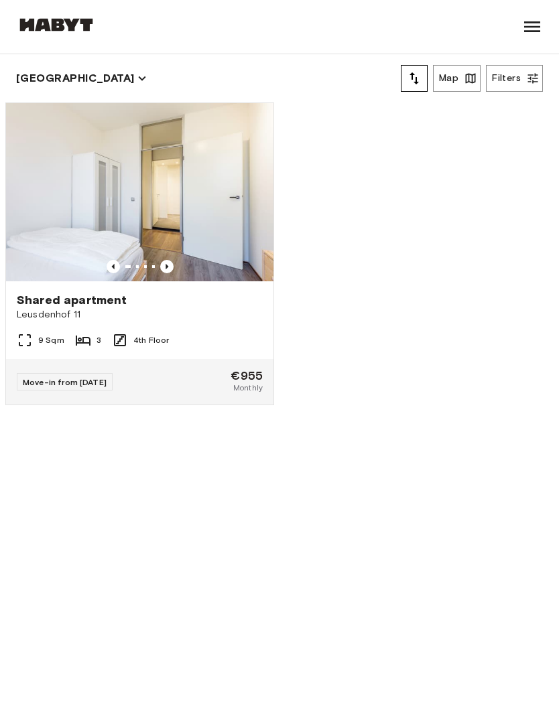
click at [167, 220] on img at bounding box center [139, 192] width 267 height 178
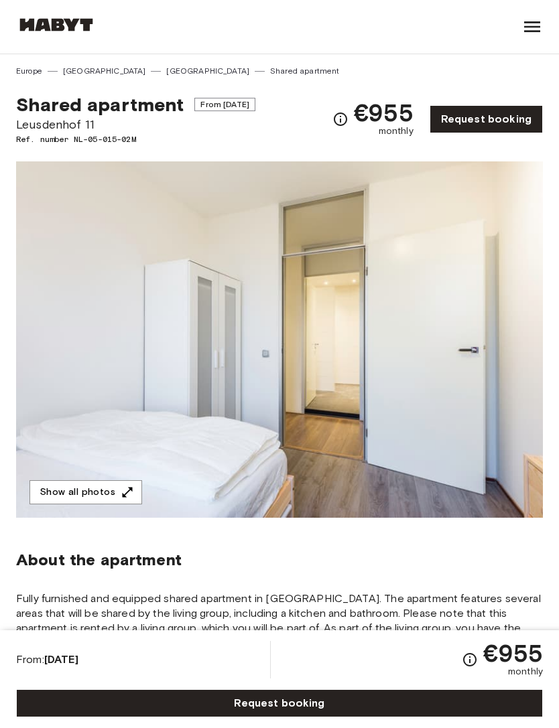
click at [486, 120] on link "Request booking" at bounding box center [485, 119] width 113 height 28
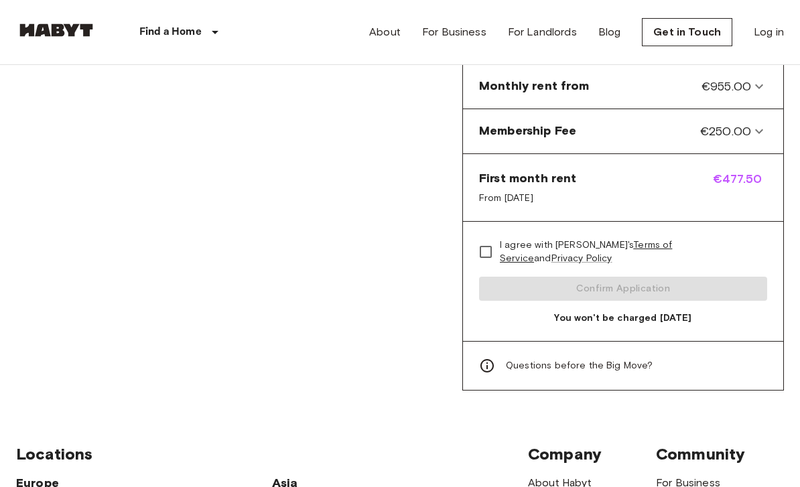
scroll to position [612, 0]
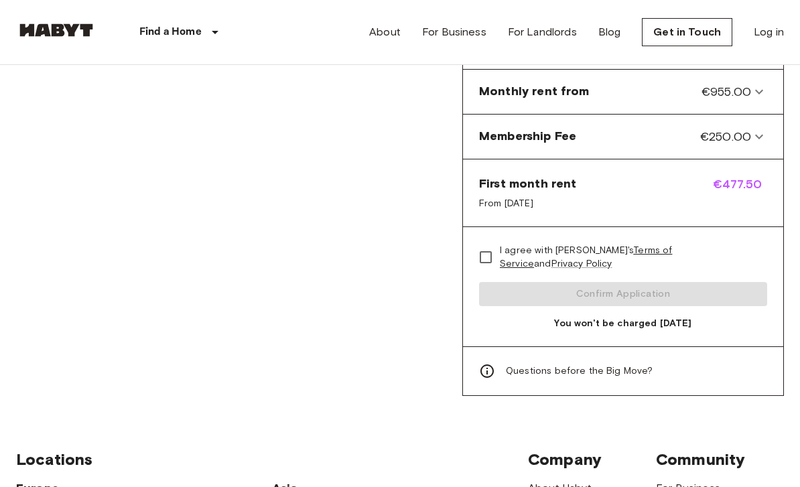
click at [558, 243] on label "I agree with [PERSON_NAME]'s Terms of Service and Privacy Policy" at bounding box center [614, 257] width 285 height 28
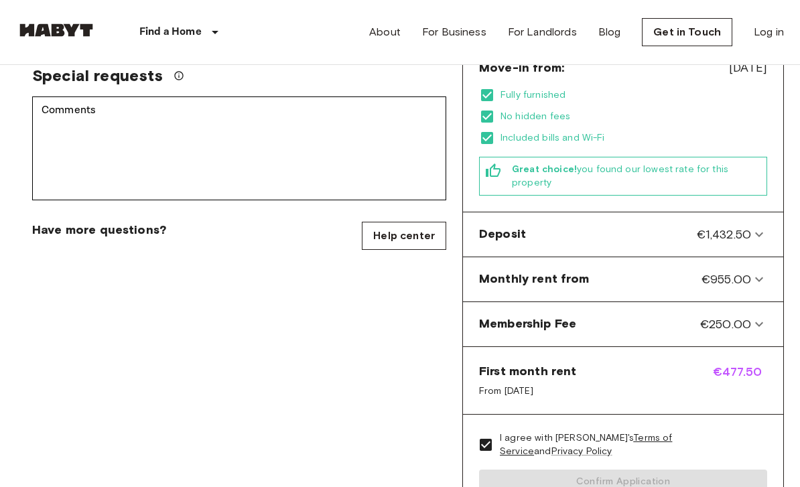
scroll to position [425, 0]
click at [558, 232] on div "Deposit €1,432.50" at bounding box center [623, 234] width 310 height 33
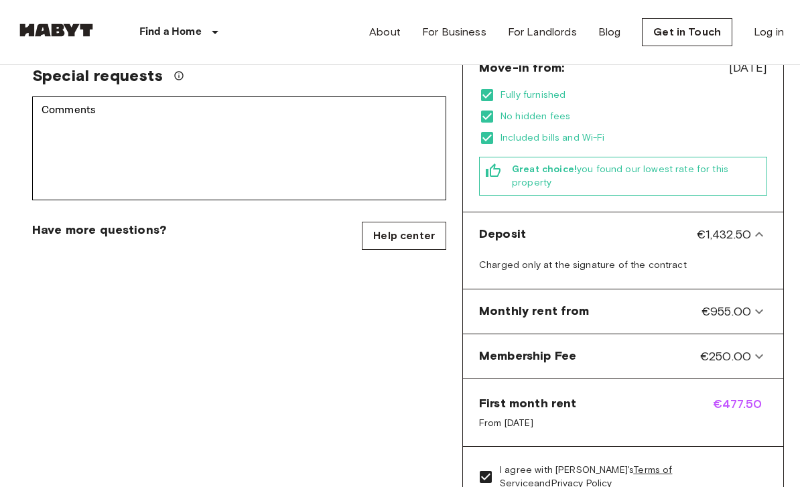
click at [558, 231] on div "Deposit €1,432.50" at bounding box center [623, 234] width 310 height 33
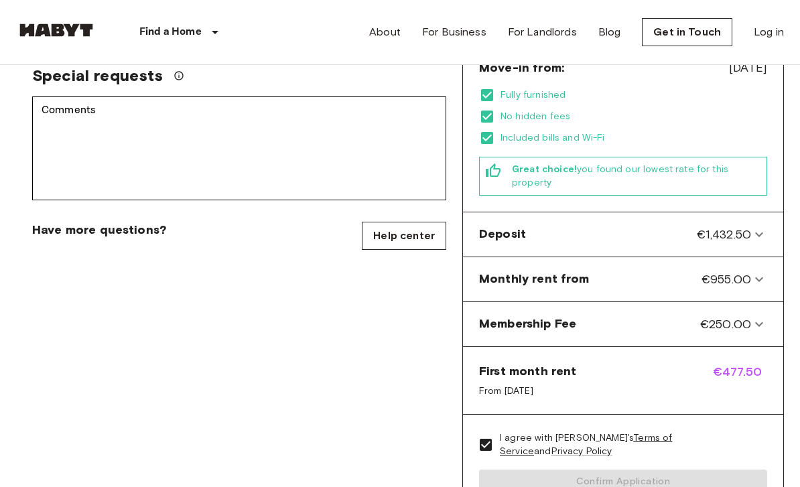
click at [558, 350] on div "First month rent From [DATE] €477.50" at bounding box center [623, 381] width 320 height 68
click at [558, 316] on icon at bounding box center [759, 324] width 16 height 16
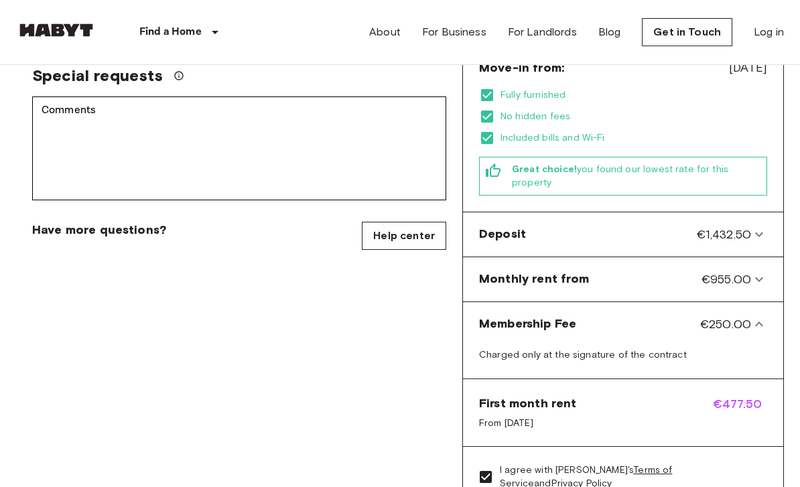
click at [558, 273] on from-panel "Monthly rent from €955.00" at bounding box center [623, 279] width 310 height 33
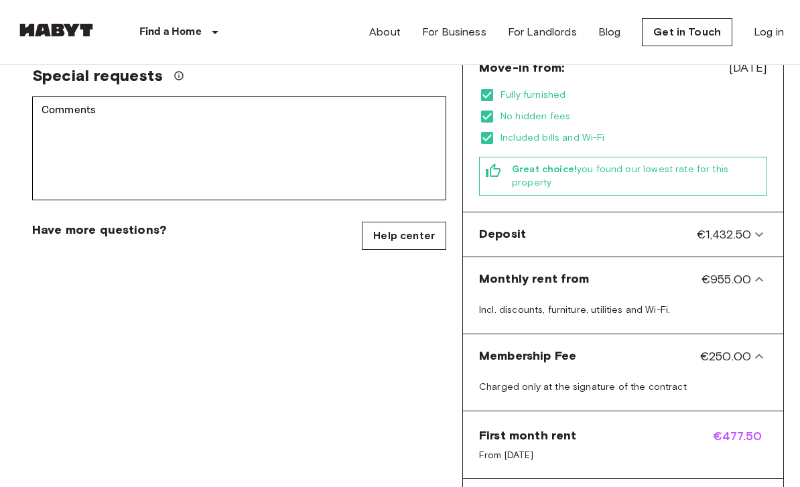
click at [558, 224] on div "Deposit €1,432.50" at bounding box center [623, 234] width 310 height 33
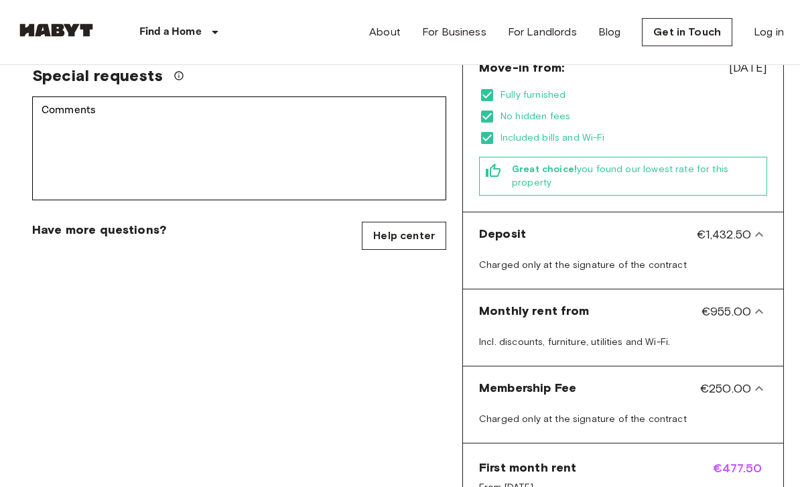
click at [558, 226] on div "Deposit €1,432.50" at bounding box center [623, 234] width 310 height 33
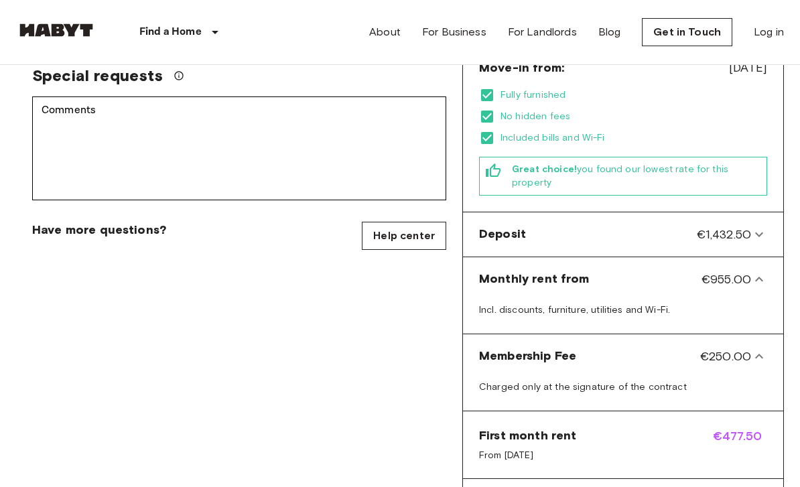
click at [558, 271] on span "€955.00" at bounding box center [726, 279] width 50 height 17
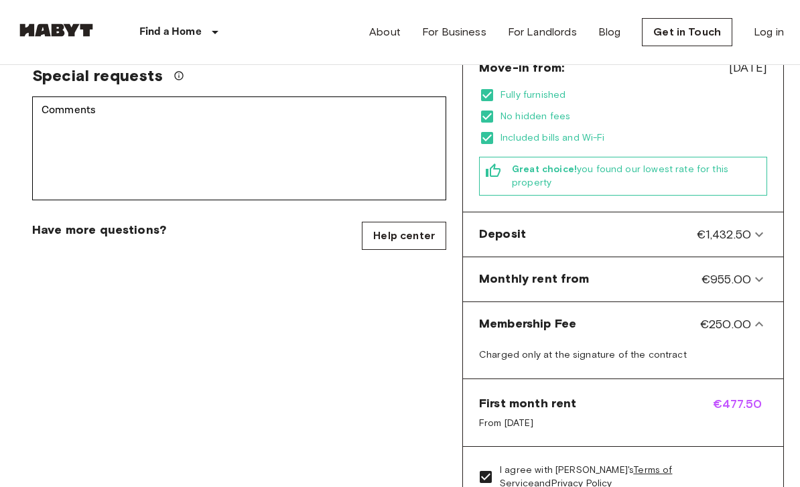
click at [558, 316] on span "€250.00" at bounding box center [725, 324] width 51 height 17
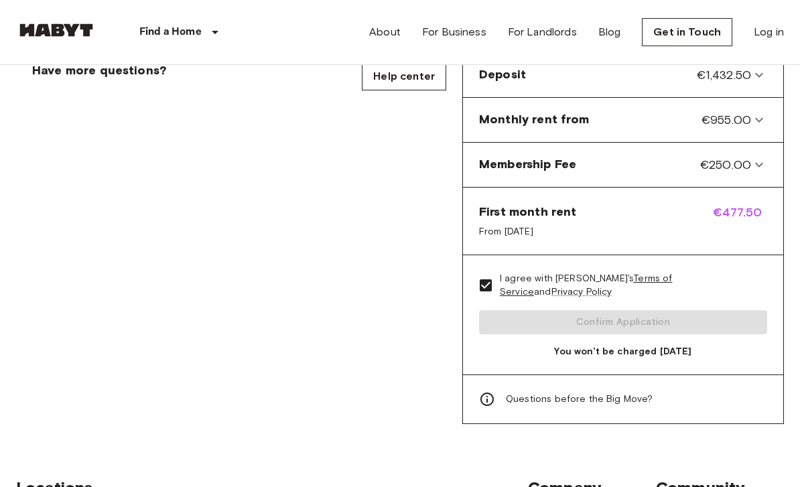
scroll to position [593, 0]
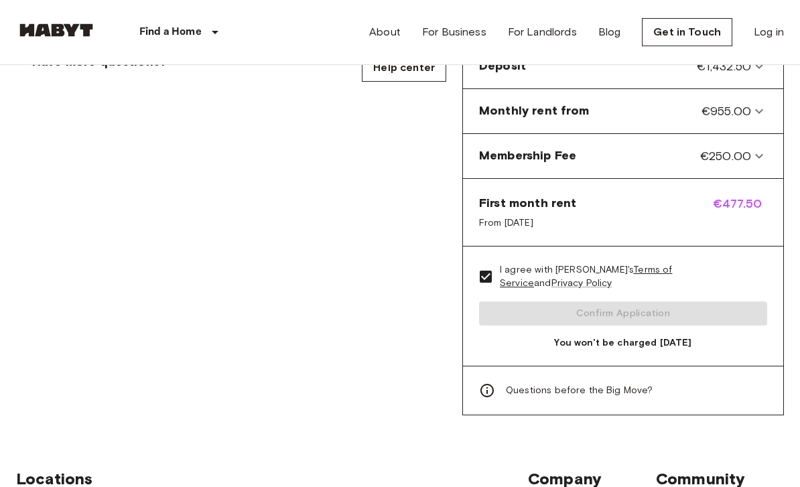
click at [558, 263] on label "I agree with [PERSON_NAME]'s Terms of Service and Privacy Policy" at bounding box center [614, 277] width 285 height 28
click at [558, 257] on div "I agree with [PERSON_NAME]'s Terms of Service and Privacy Policy Confirm Applic…" at bounding box center [623, 307] width 320 height 120
click at [558, 258] on div "I agree with [PERSON_NAME]'s Terms of Service and Privacy Policy Confirm Applic…" at bounding box center [623, 307] width 320 height 120
click at [558, 267] on div "I agree with [PERSON_NAME]'s Terms of Service and Privacy Policy Confirm Applic…" at bounding box center [623, 307] width 320 height 120
click at [558, 263] on label "I agree with [PERSON_NAME]'s Terms of Service and Privacy Policy" at bounding box center [614, 277] width 285 height 28
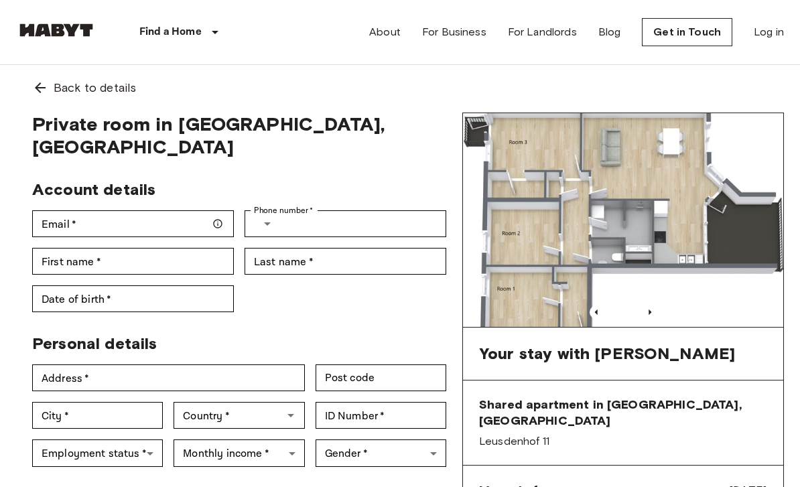
scroll to position [6, 0]
